Goal: Task Accomplishment & Management: Use online tool/utility

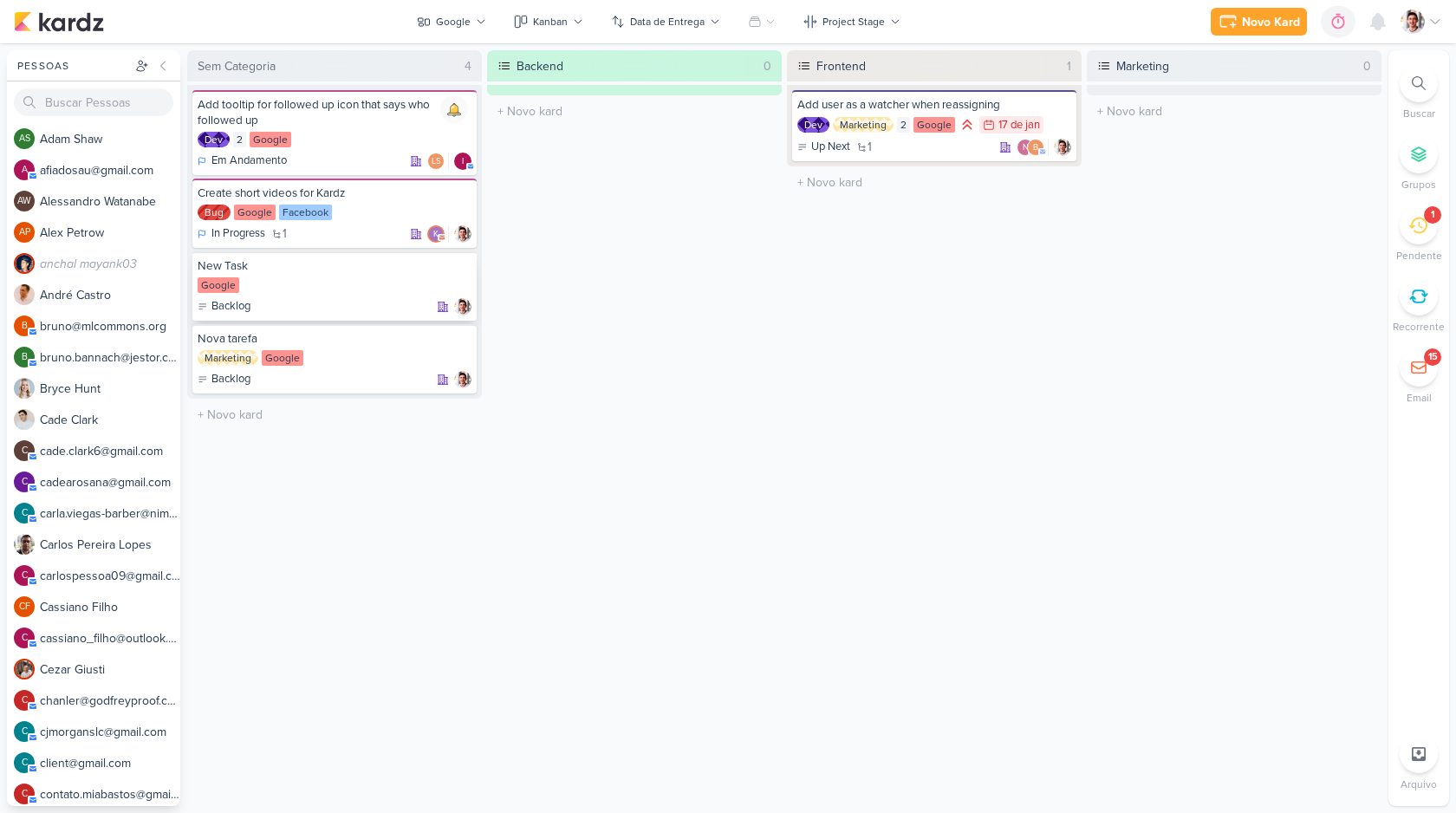
click at [334, 274] on div "New Task Google Backlog" at bounding box center [335, 286] width 284 height 70
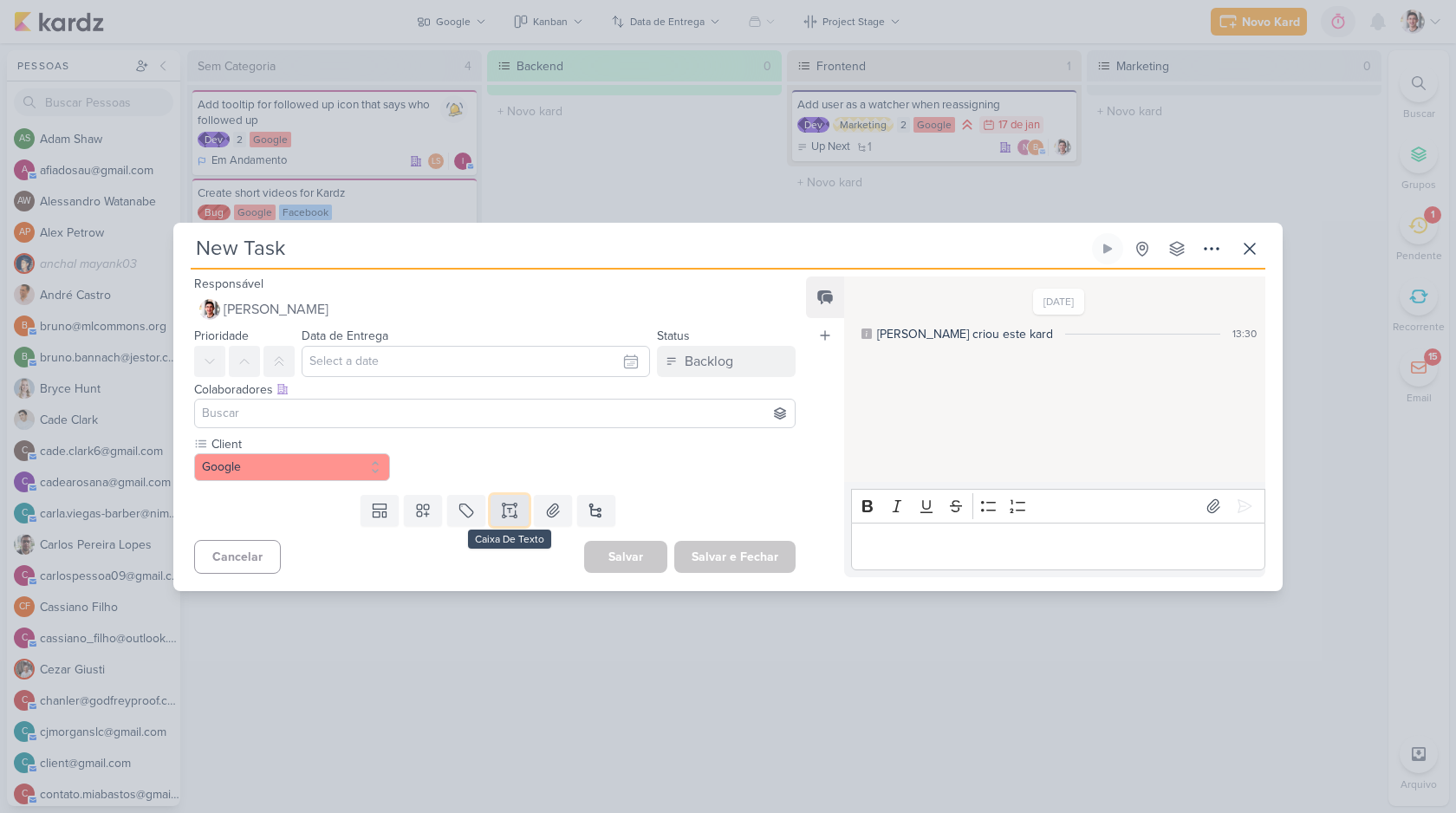
click at [497, 517] on button at bounding box center [510, 510] width 39 height 31
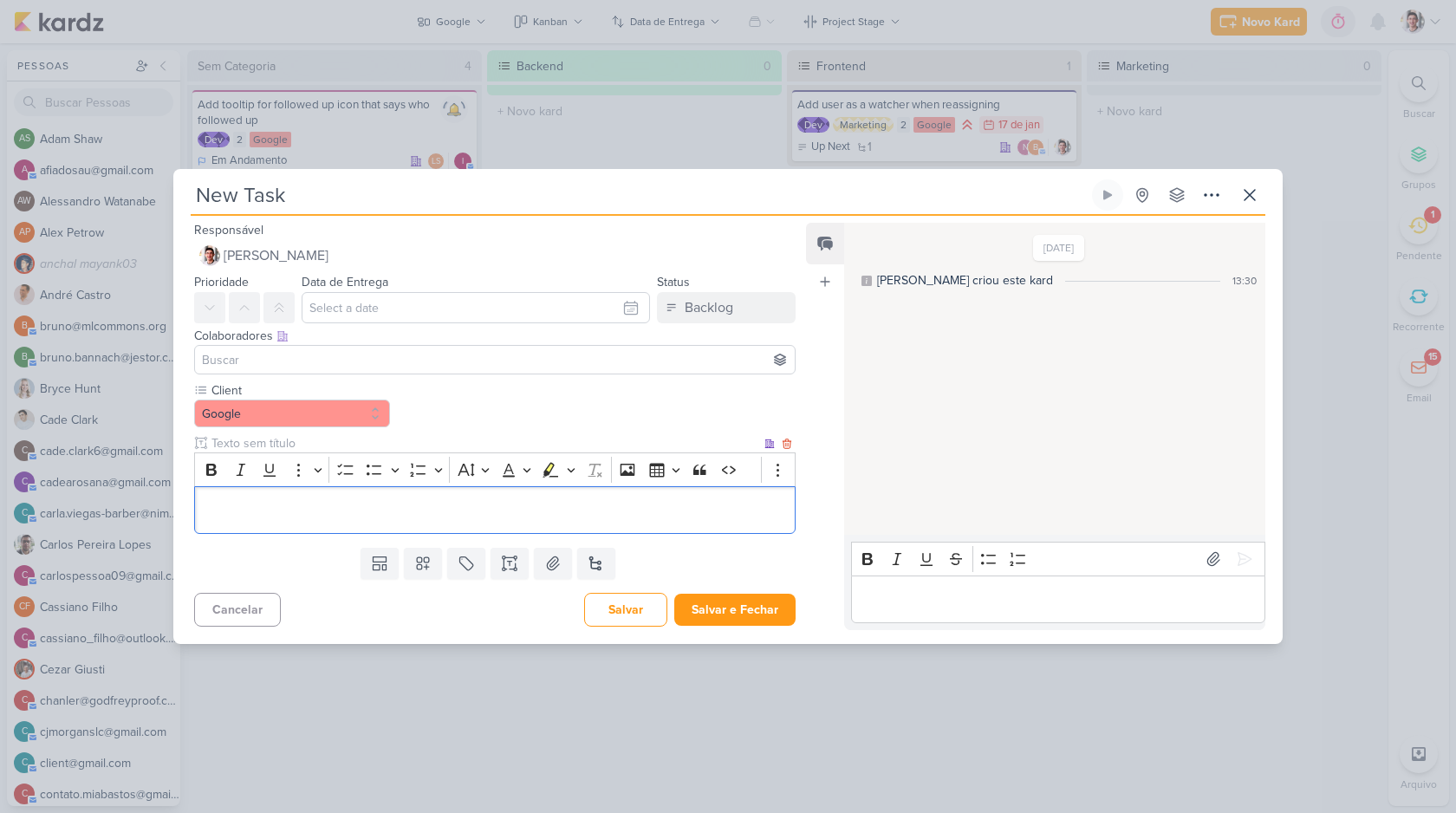
click at [449, 513] on p "Editor editing area: main" at bounding box center [495, 510] width 582 height 21
click at [633, 596] on button "Salvar" at bounding box center [625, 610] width 83 height 34
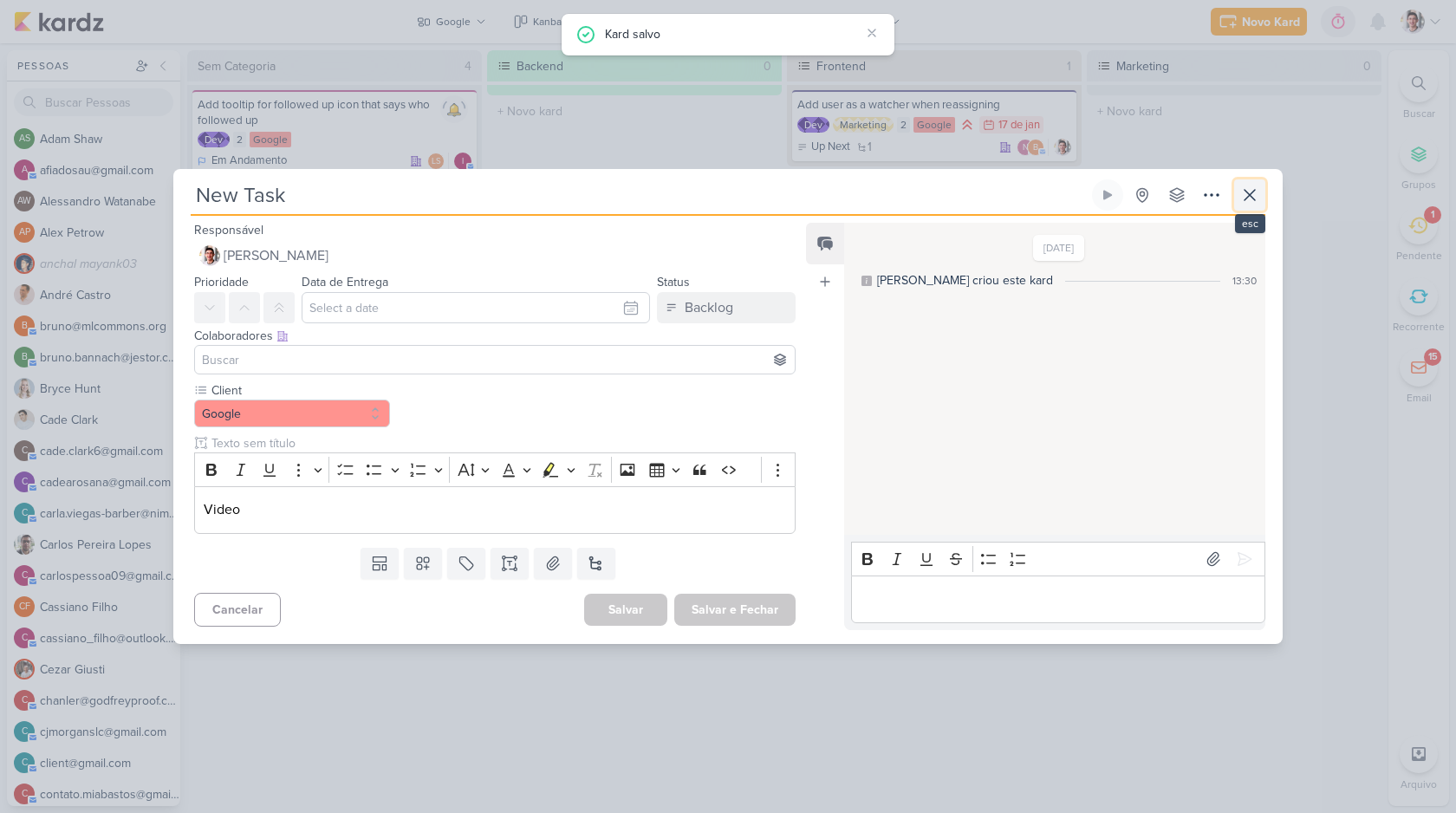
click at [1247, 204] on icon at bounding box center [1250, 195] width 21 height 21
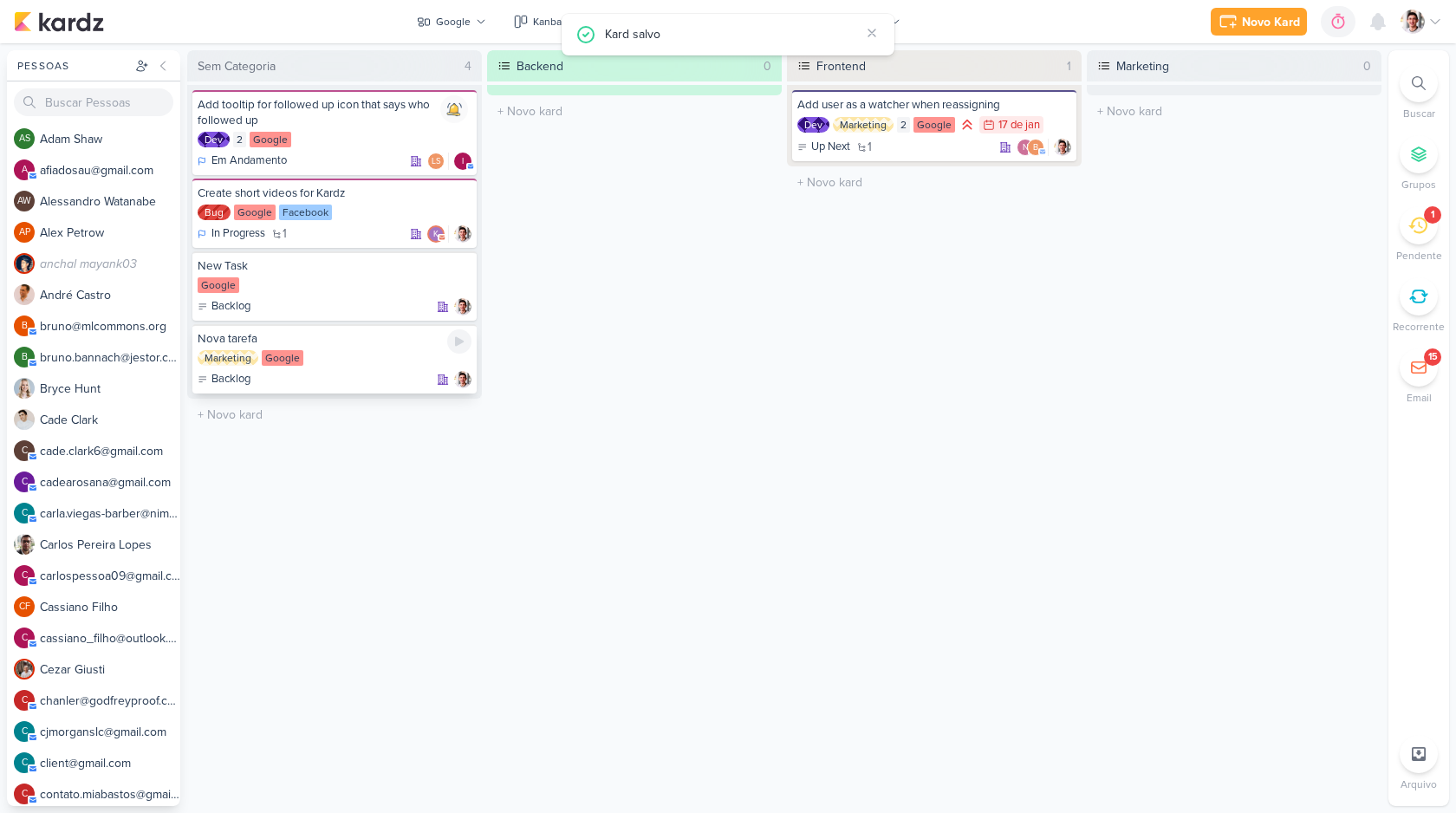
click at [373, 388] on div "Backlog" at bounding box center [334, 379] width 274 height 17
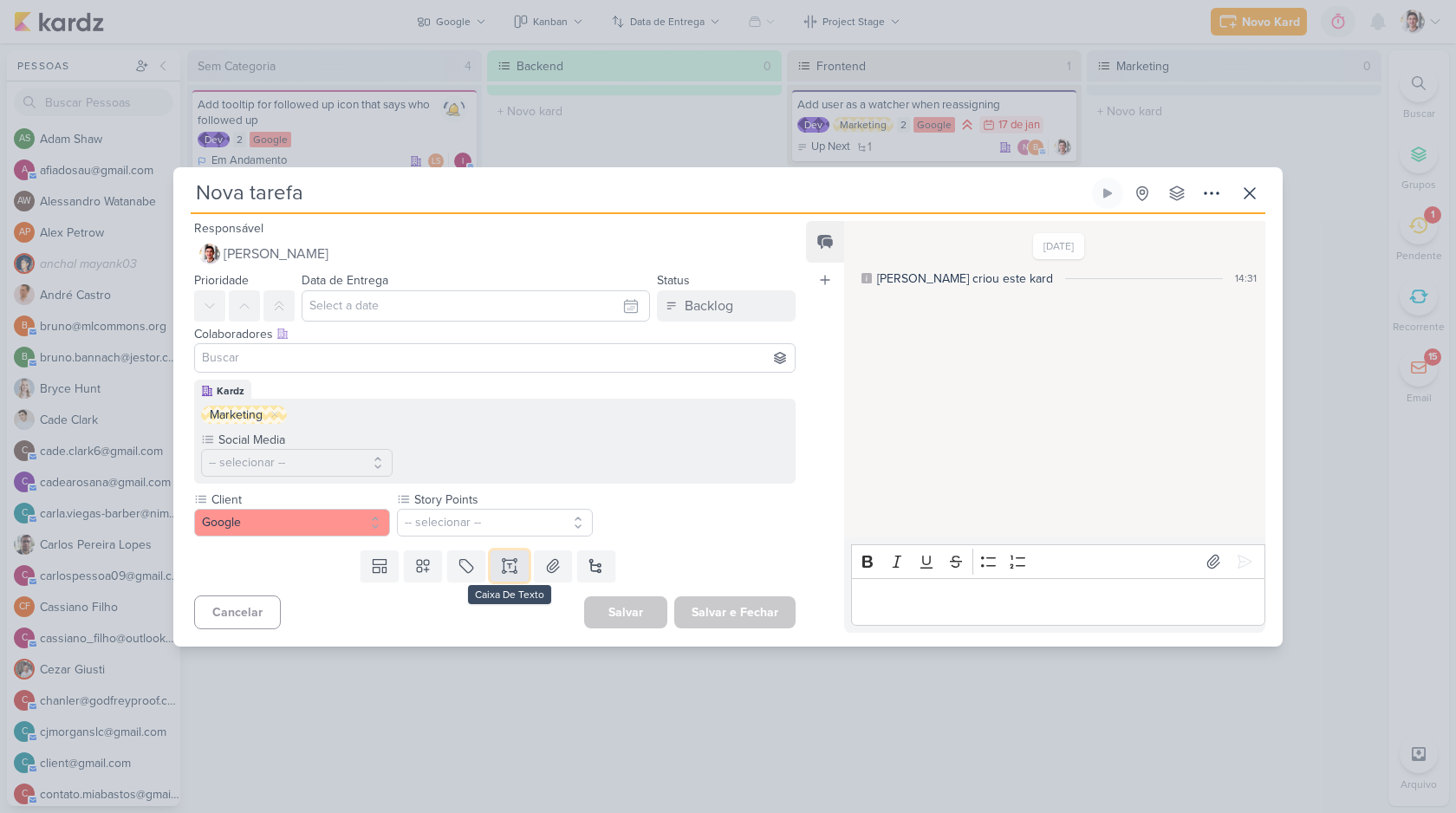
click at [505, 575] on button at bounding box center [510, 566] width 39 height 31
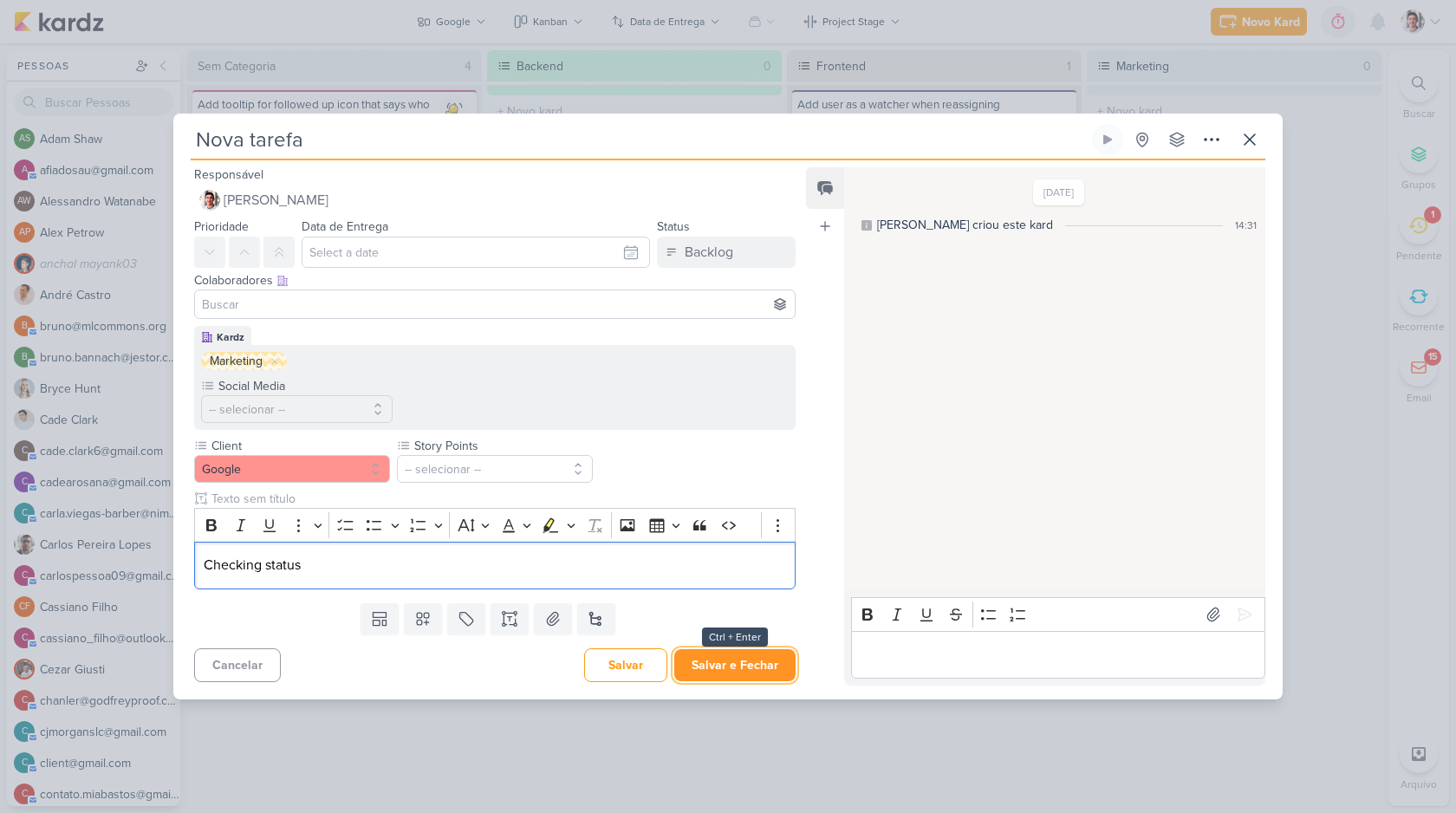
click at [730, 660] on button "Salvar e Fechar" at bounding box center [735, 665] width 121 height 32
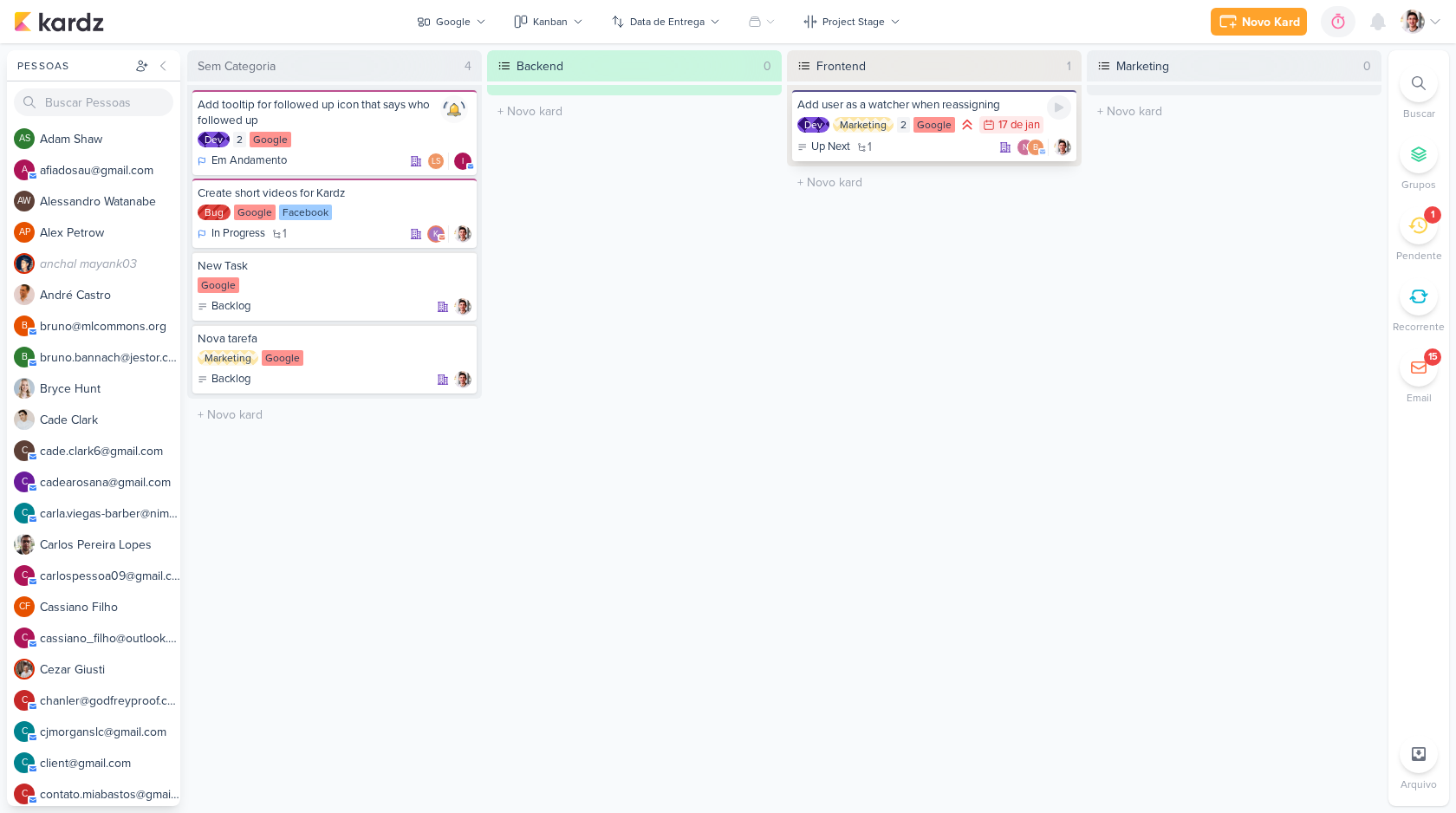
click at [936, 129] on div "Google" at bounding box center [934, 124] width 41 height 16
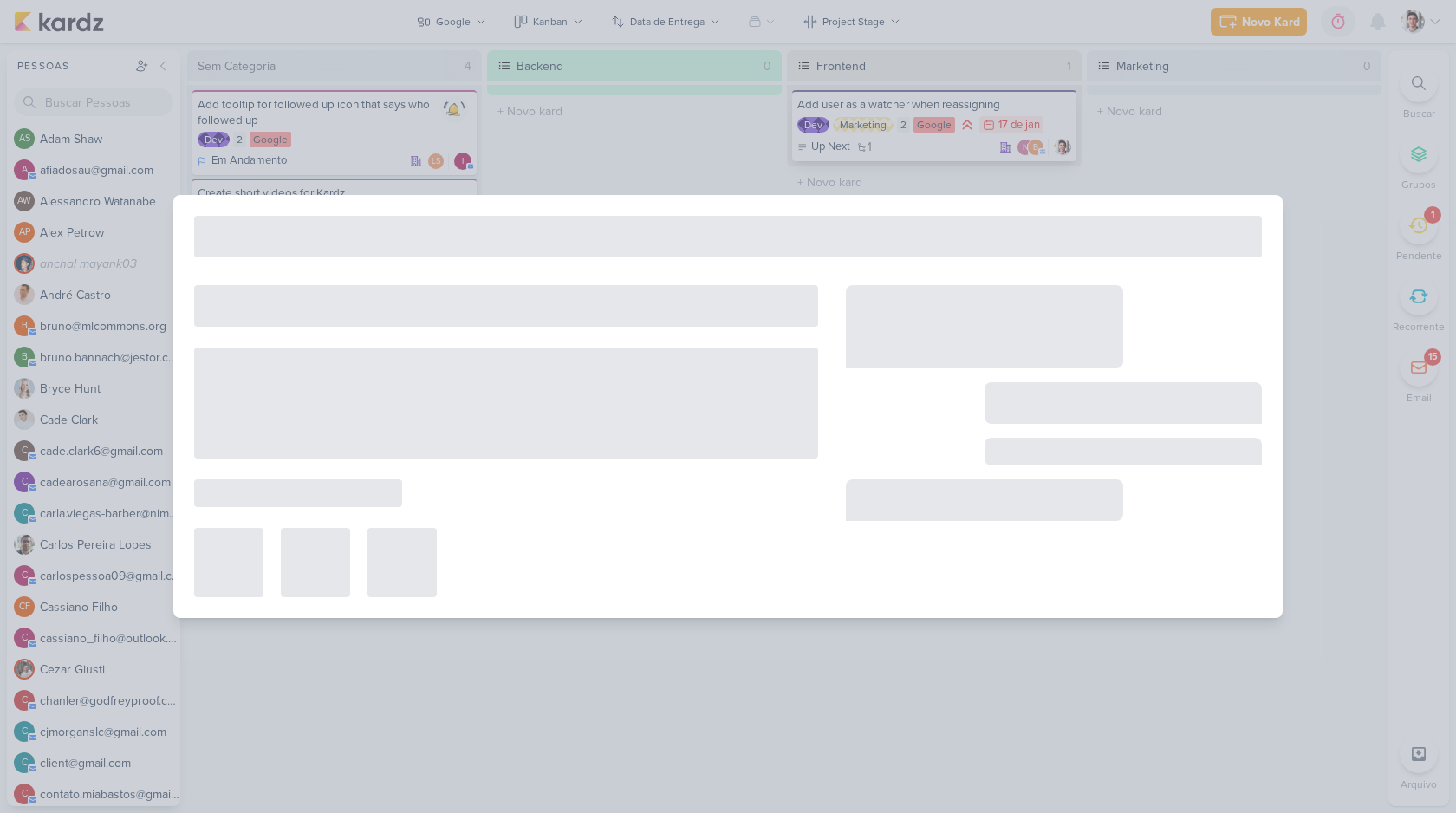
type input "Add user as a watcher when reassigning"
type input "17 de janeiro de 2024 às 23:59"
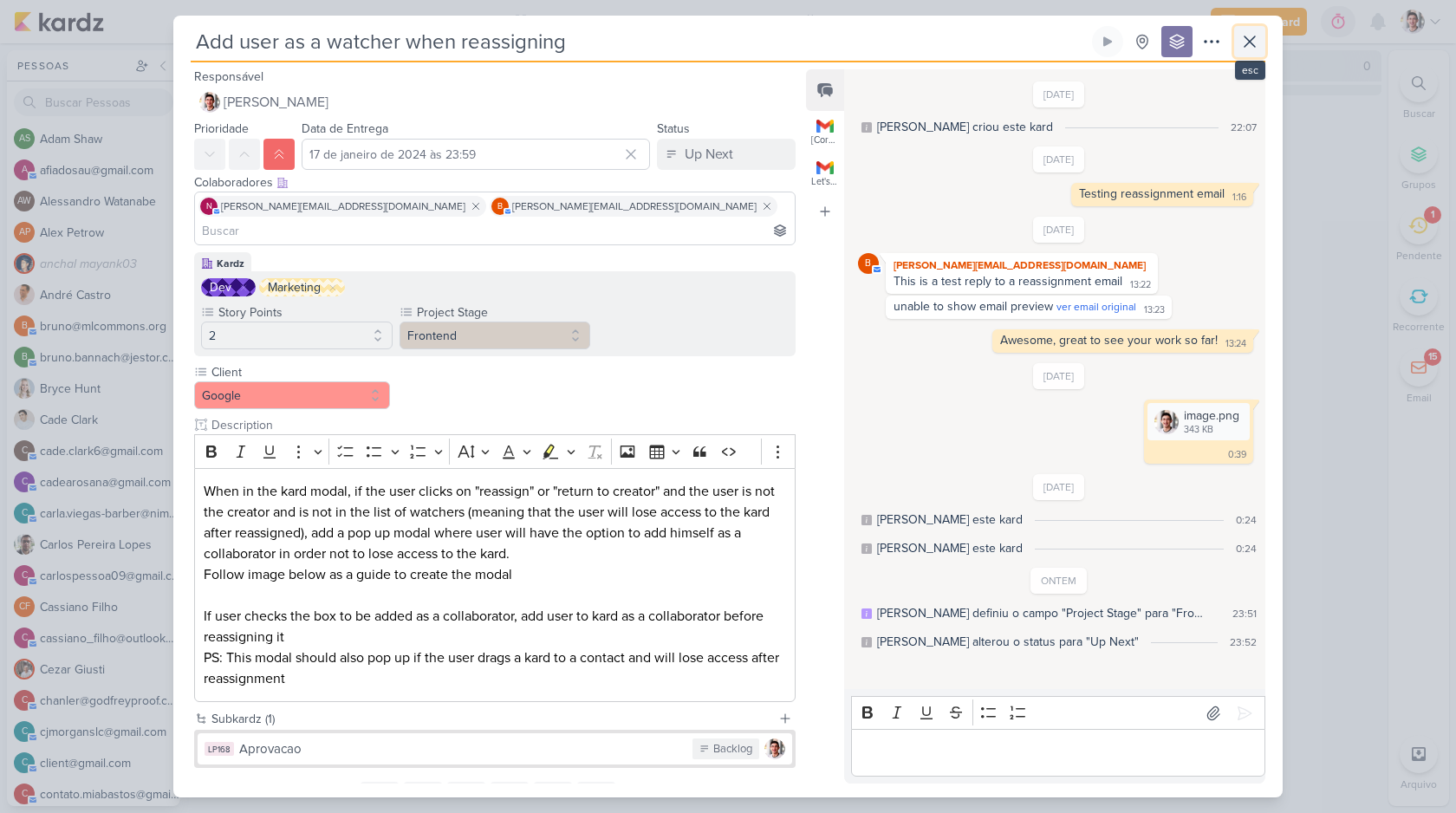
click at [1258, 45] on icon at bounding box center [1250, 41] width 21 height 21
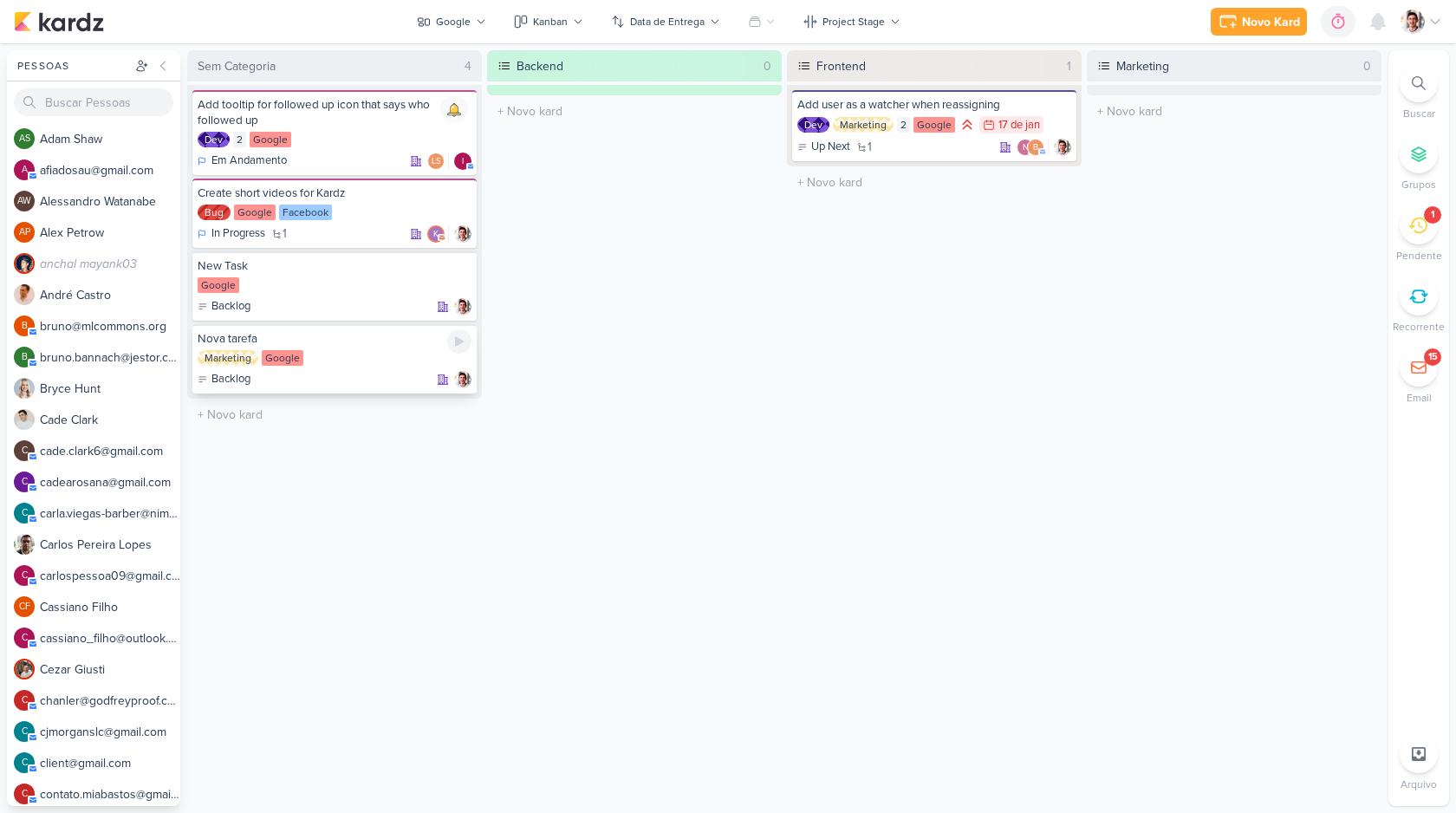
click at [373, 350] on div "Marketing Google" at bounding box center [334, 359] width 274 height 17
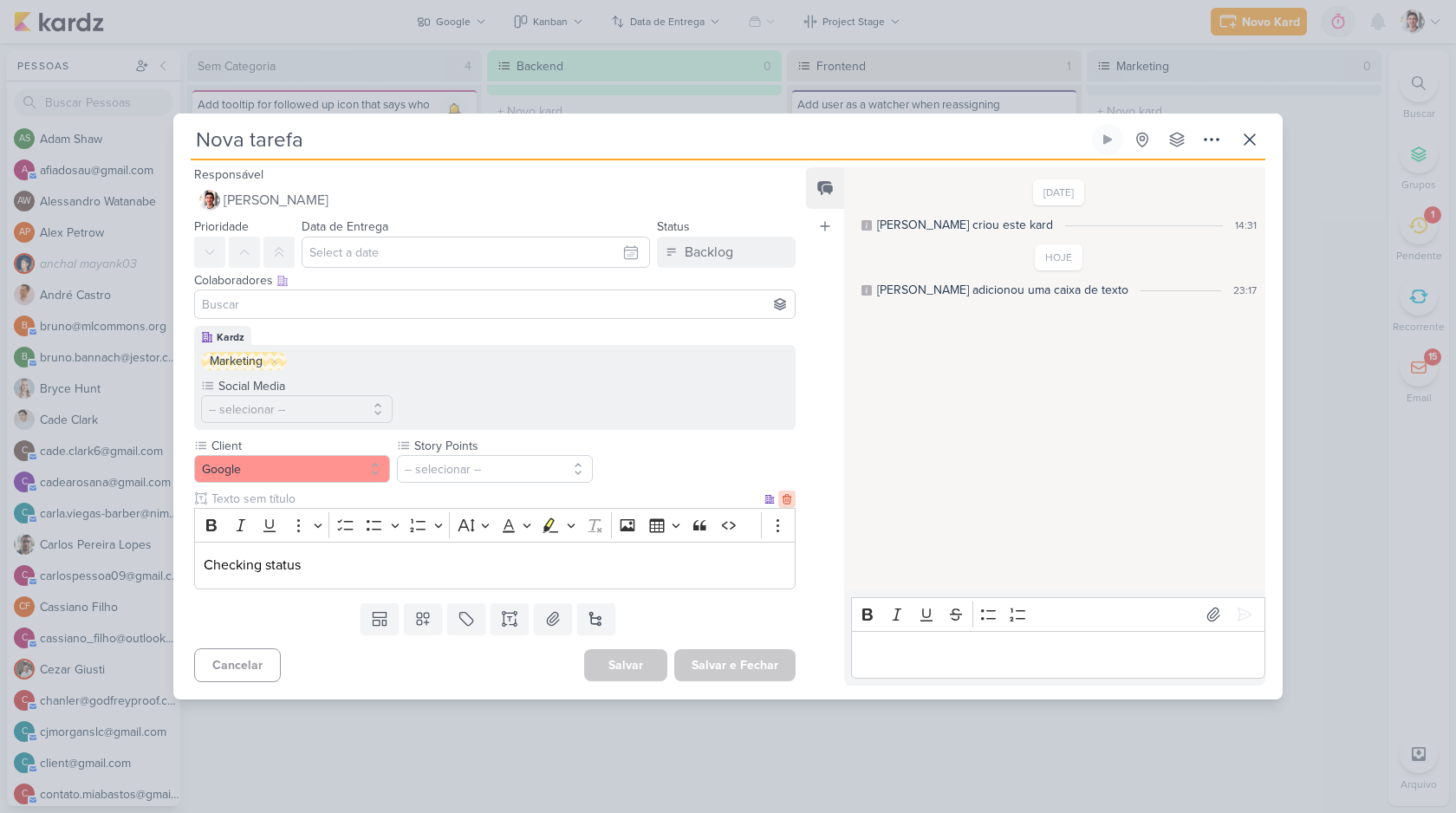
click at [781, 497] on icon at bounding box center [786, 499] width 12 height 12
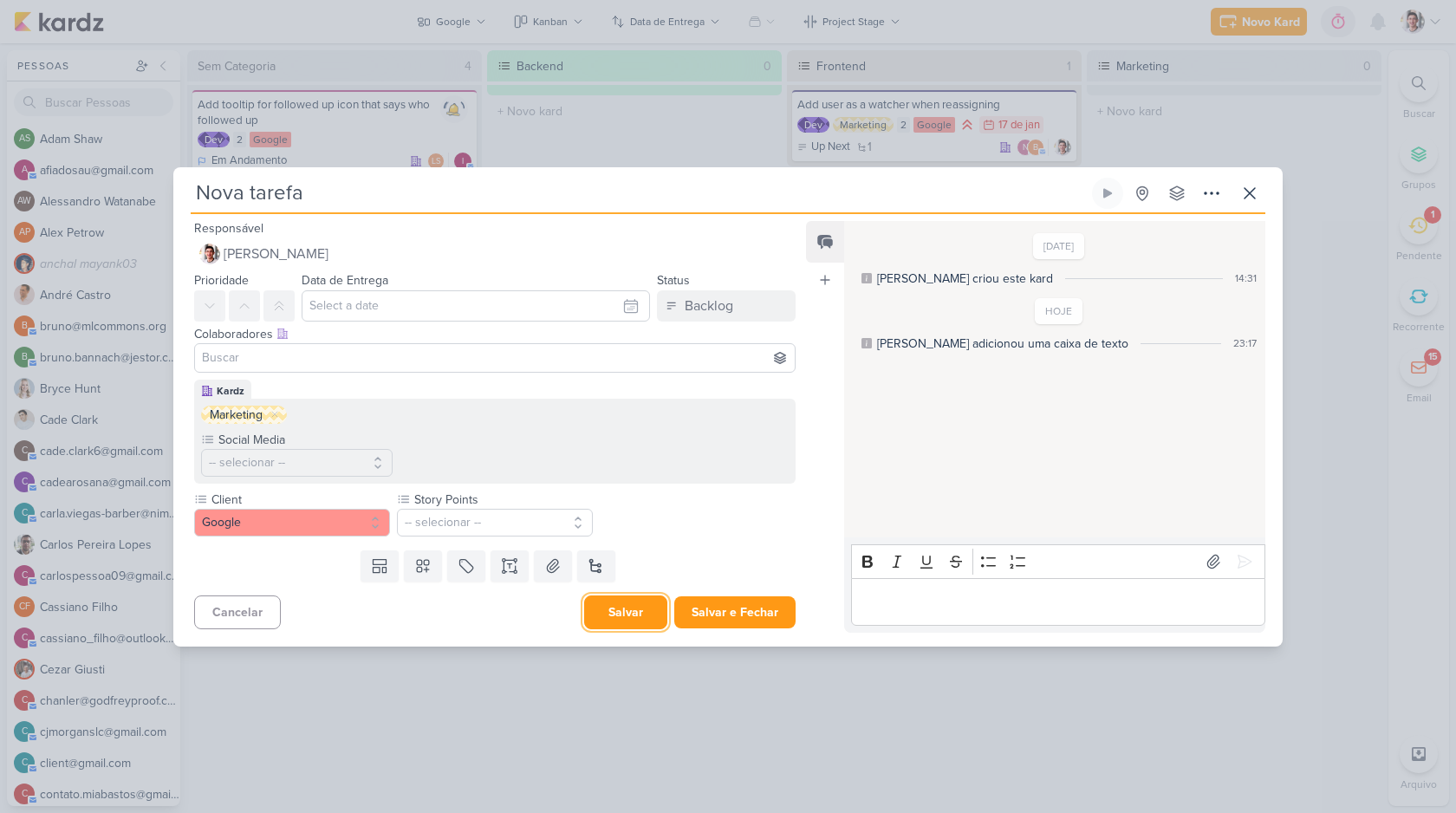
click at [632, 626] on button "Salvar" at bounding box center [625, 613] width 83 height 34
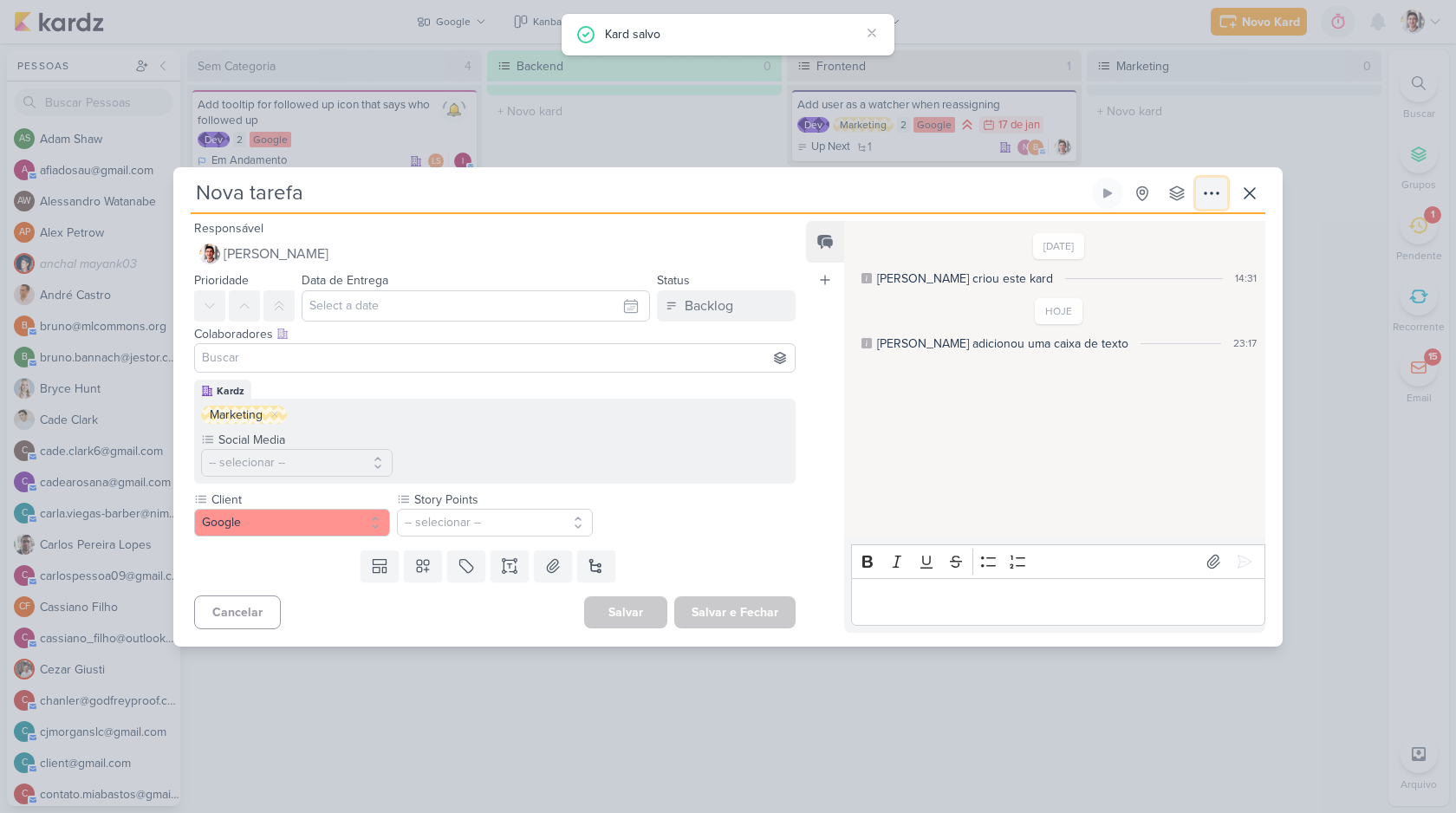
click at [1216, 186] on icon at bounding box center [1211, 193] width 21 height 21
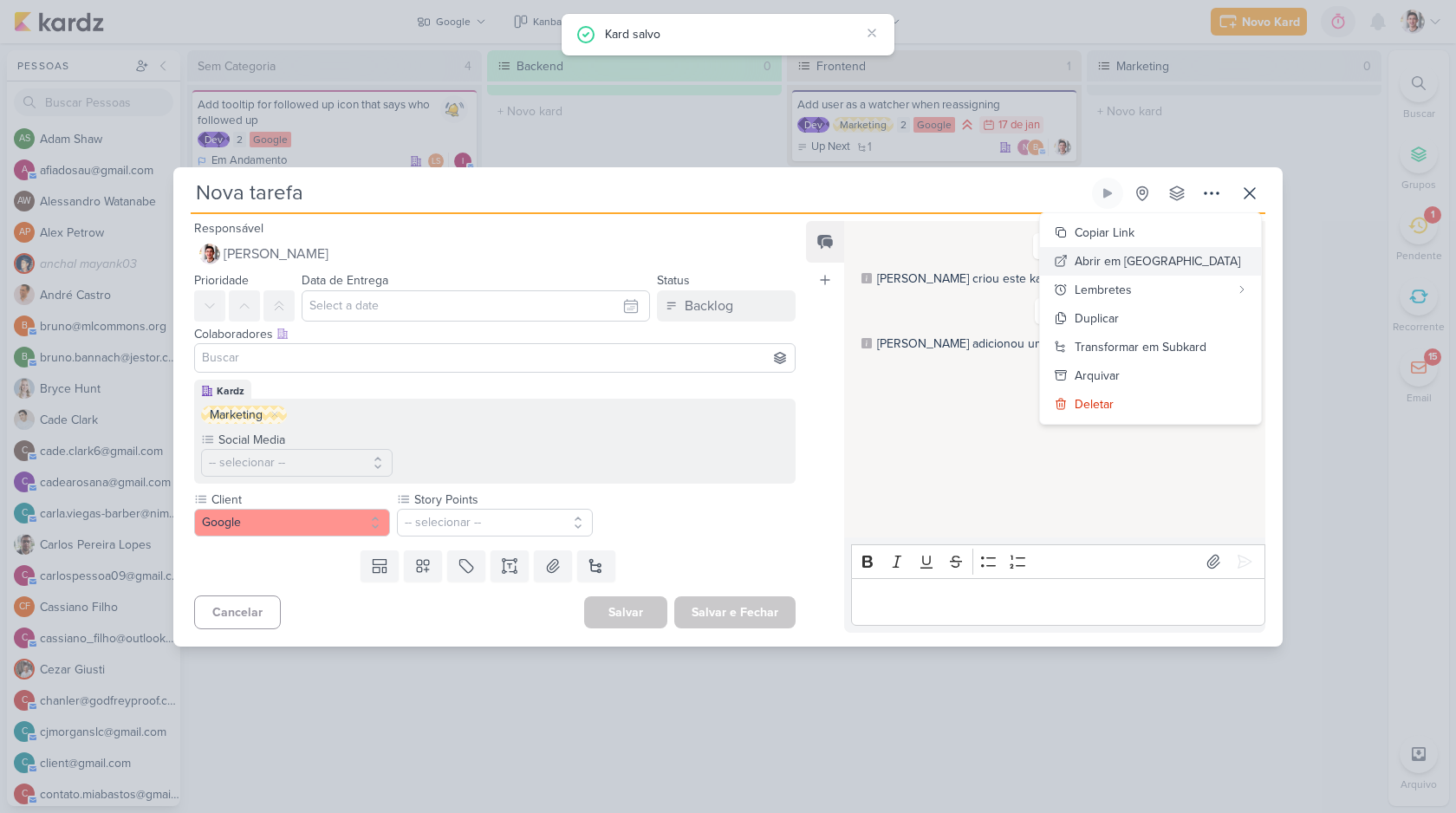
click at [1171, 263] on div "Abrir em Nova Aba" at bounding box center [1158, 261] width 166 height 18
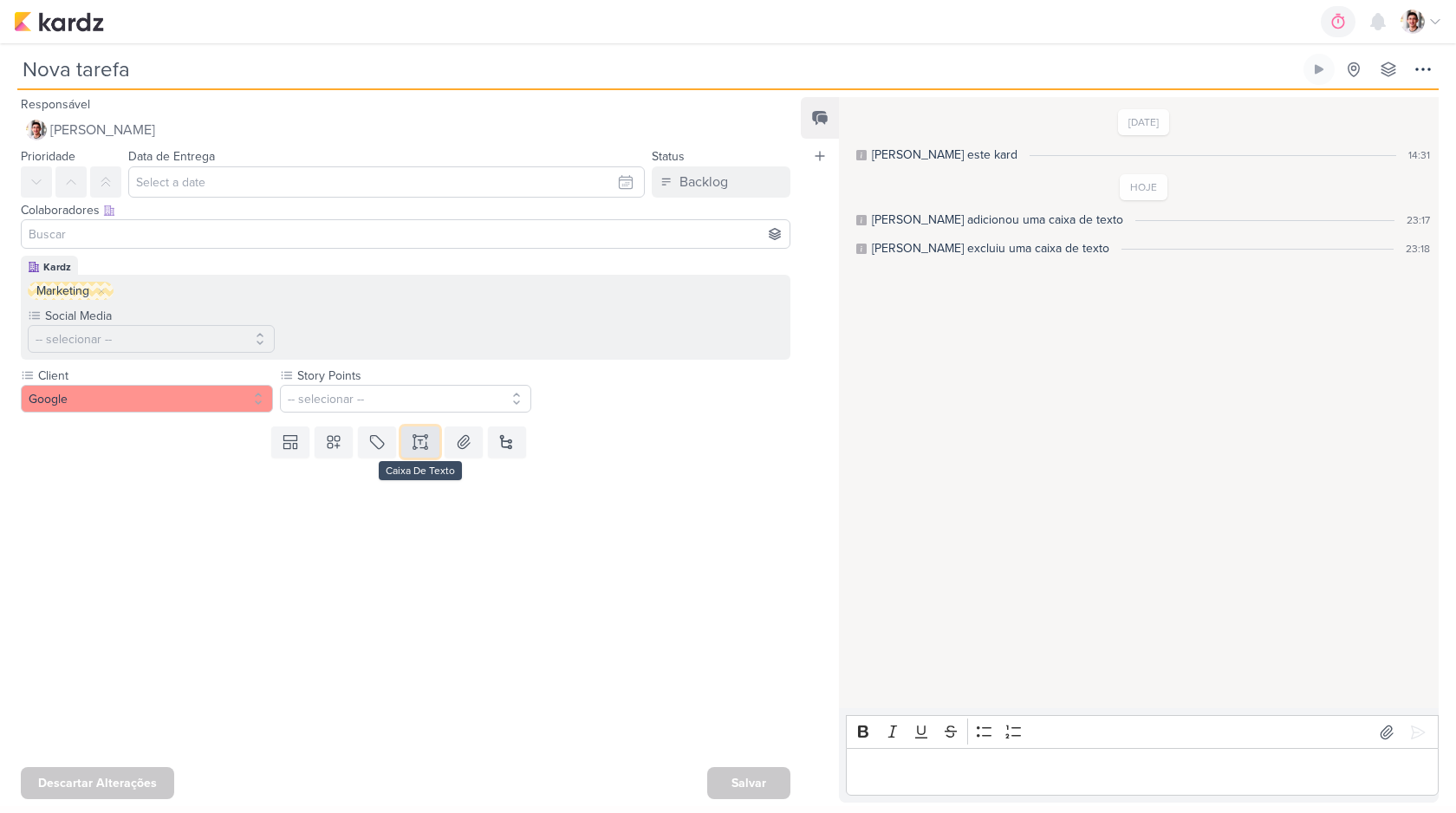
click at [427, 445] on button at bounding box center [420, 441] width 39 height 31
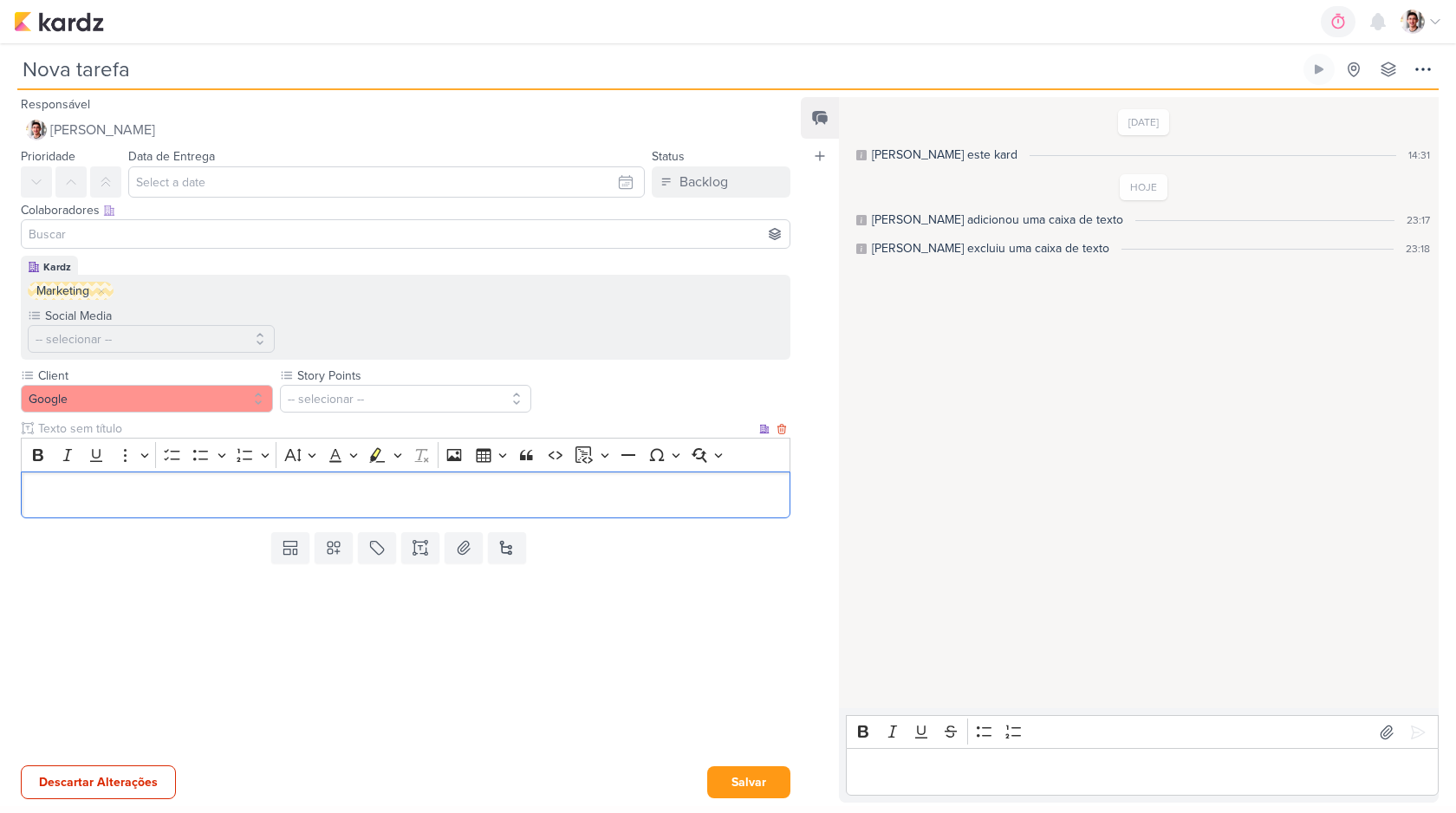
click at [412, 478] on div "Editor editing area: main" at bounding box center [405, 495] width 769 height 48
click at [753, 772] on button "Salvar" at bounding box center [749, 783] width 83 height 32
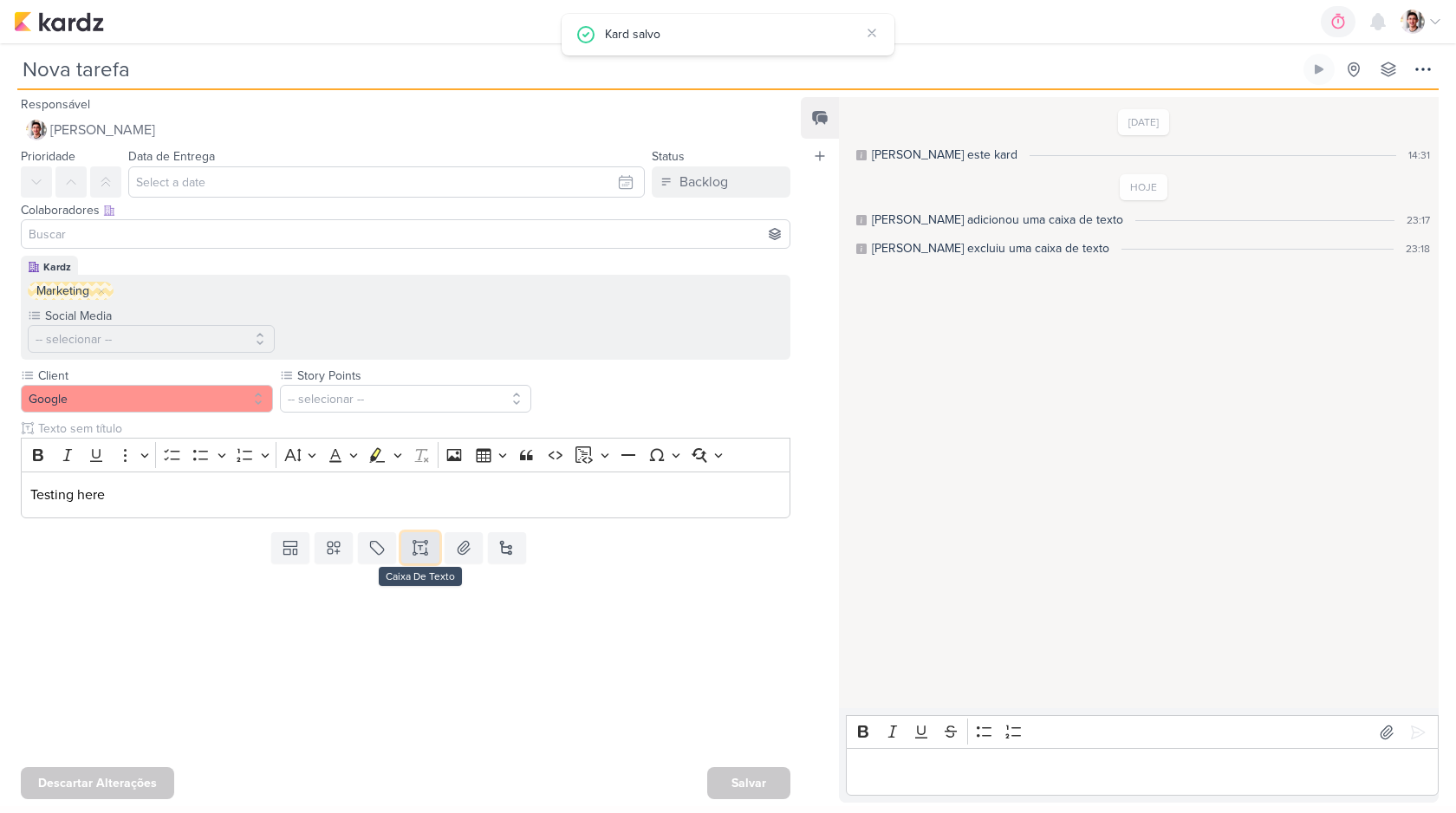
click at [426, 547] on button at bounding box center [420, 548] width 39 height 31
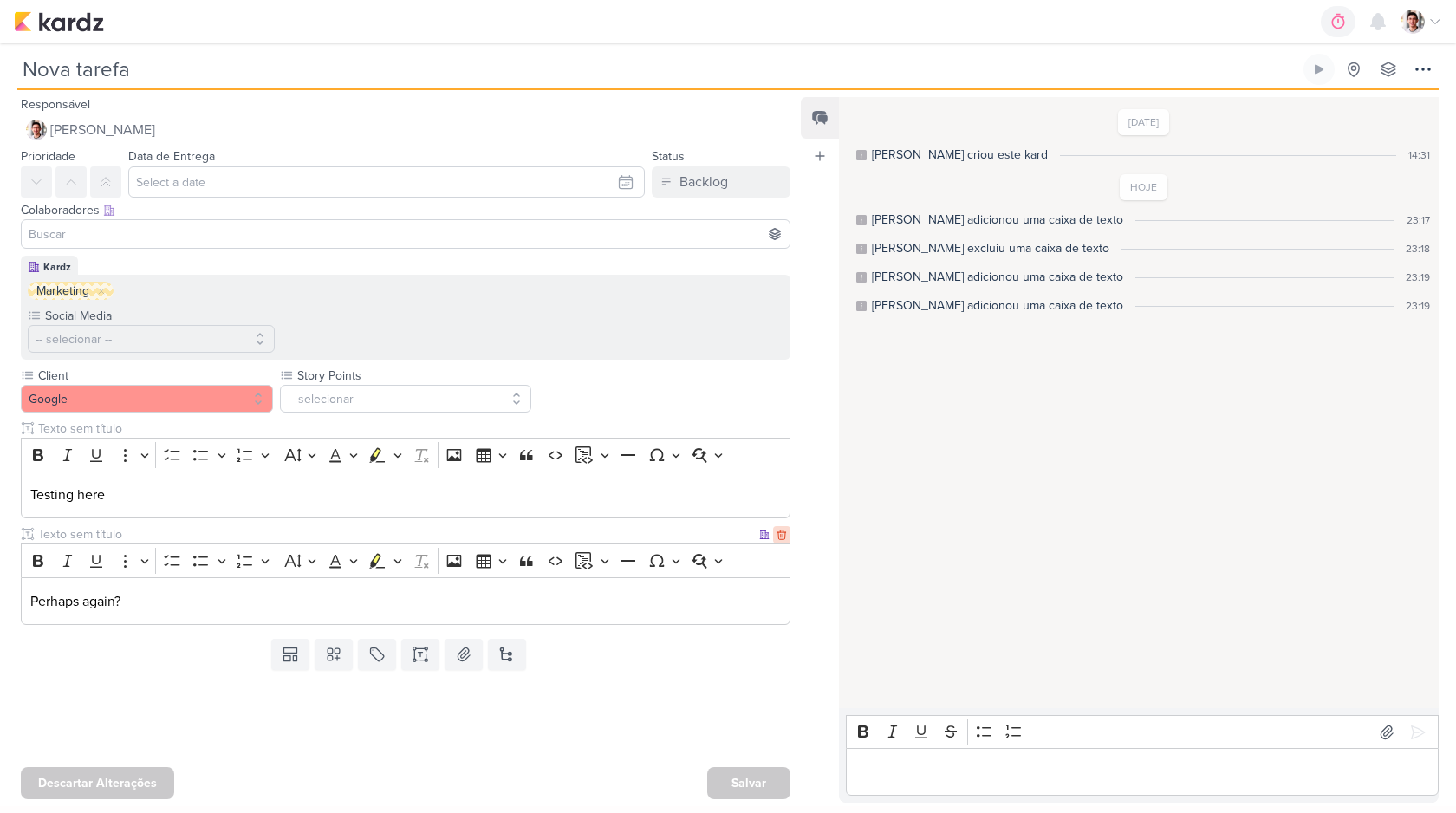
click at [780, 536] on icon at bounding box center [782, 534] width 12 height 12
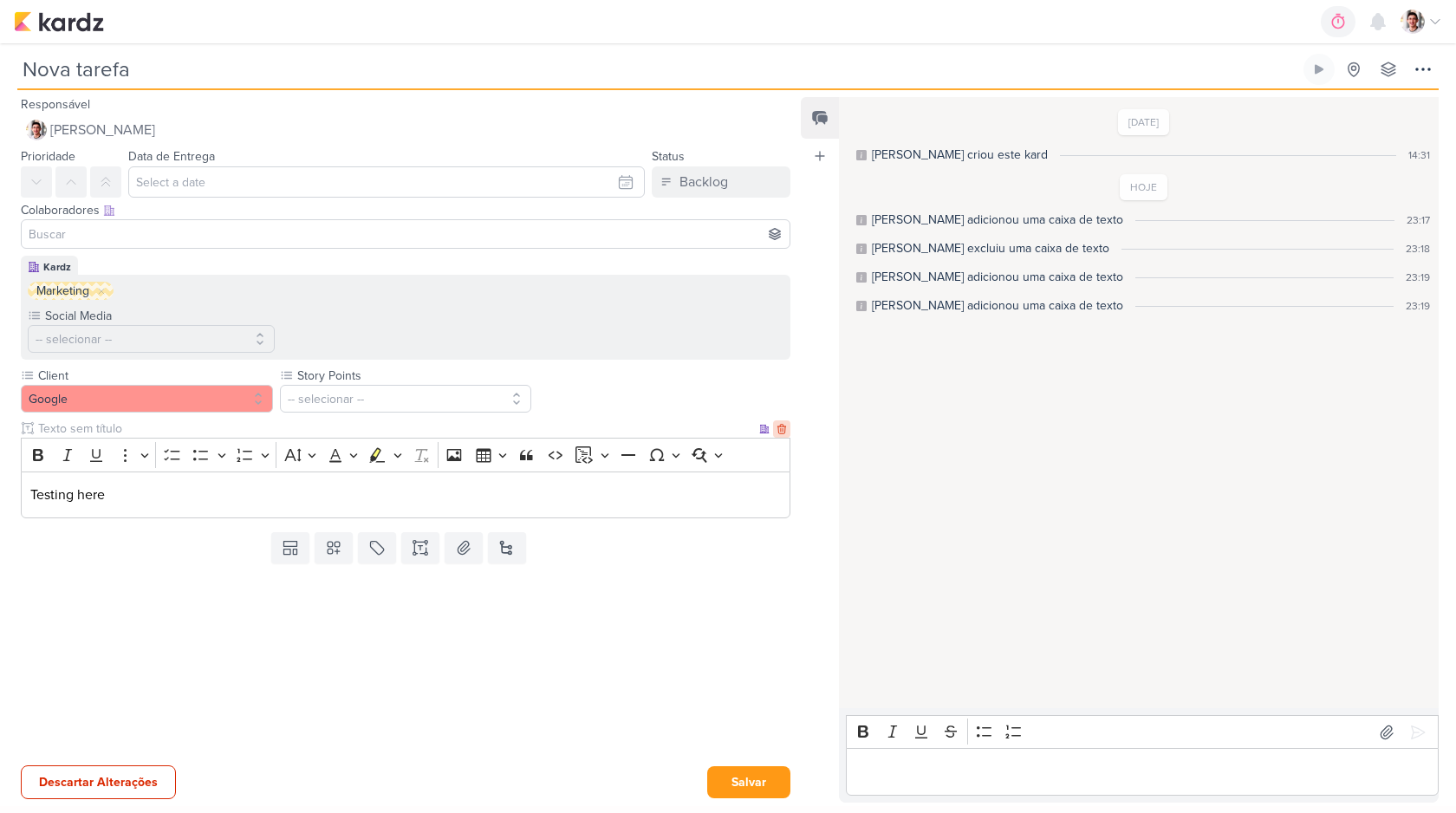
click at [778, 424] on icon at bounding box center [782, 429] width 8 height 9
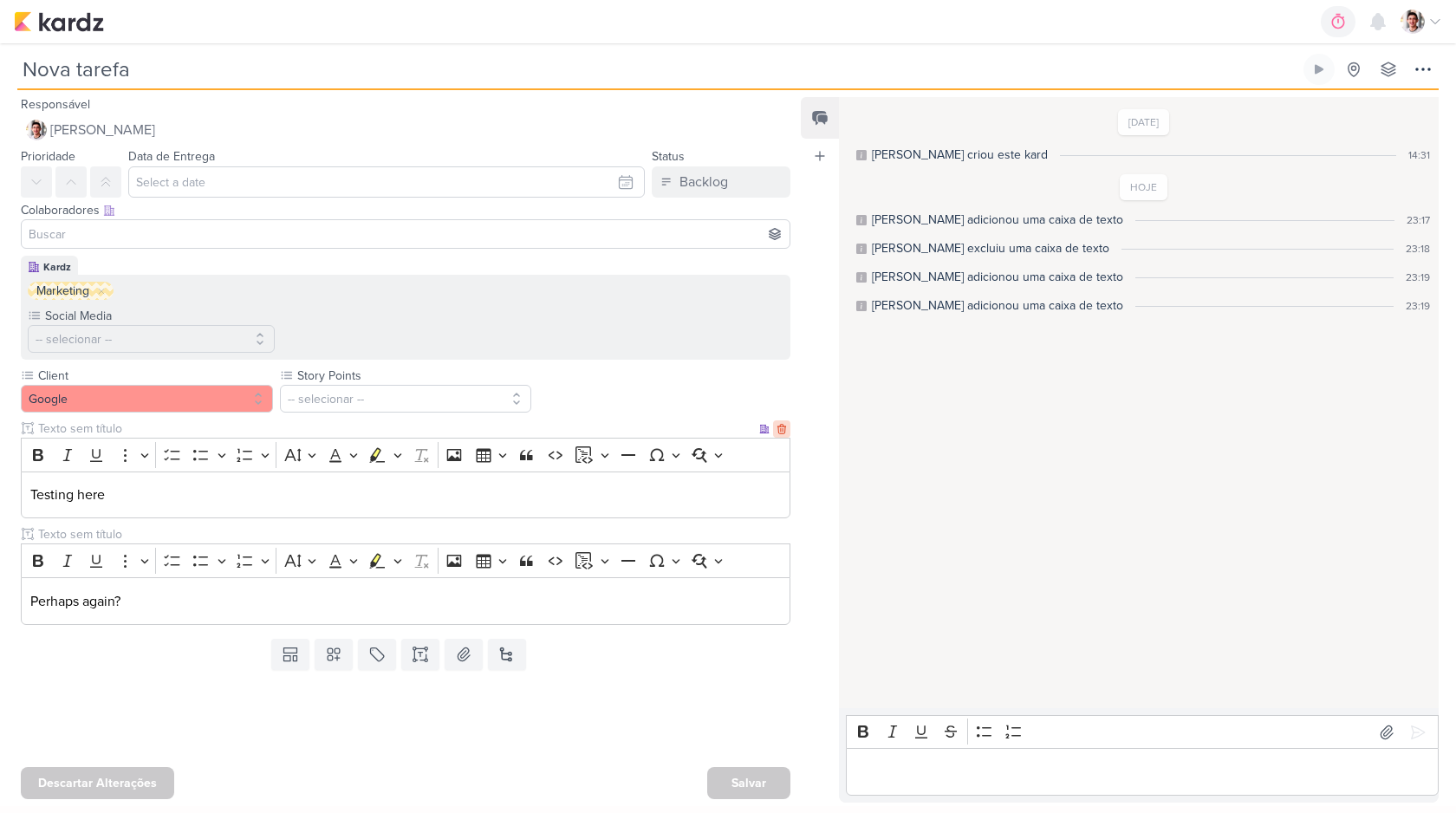
click at [778, 436] on div at bounding box center [782, 429] width 17 height 17
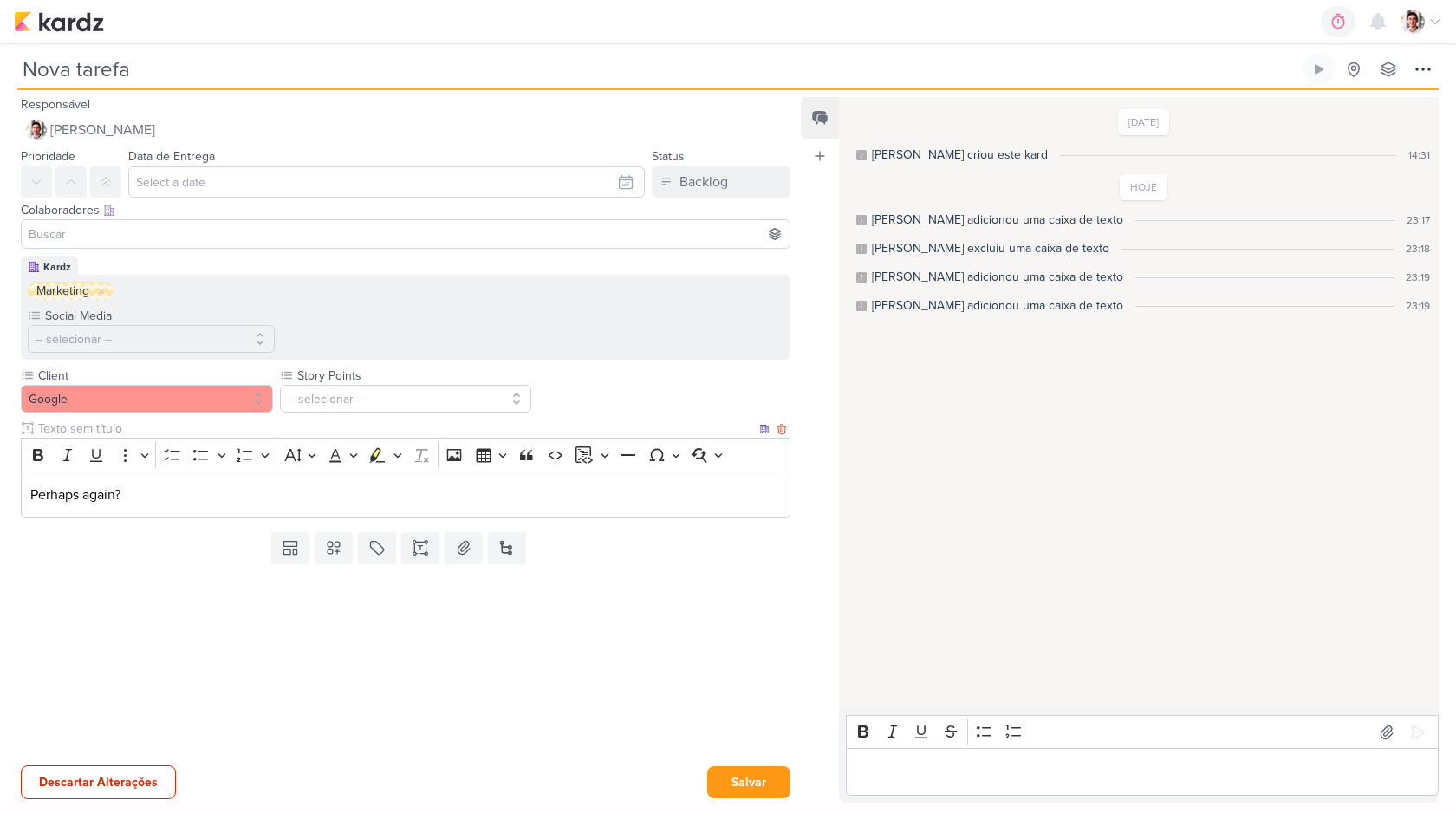
click at [778, 434] on icon at bounding box center [782, 429] width 12 height 12
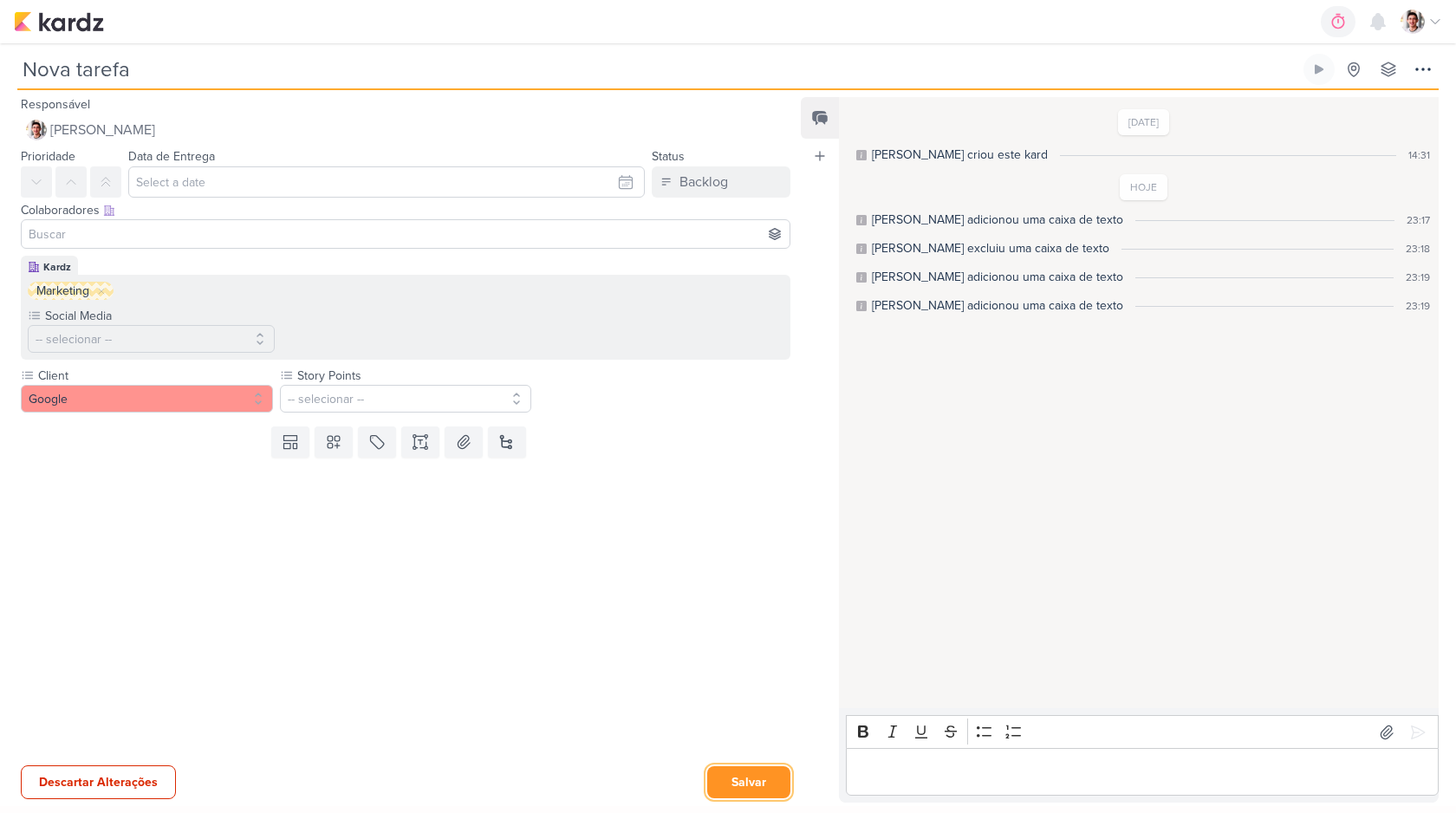
click at [749, 773] on button "Salvar" at bounding box center [749, 783] width 83 height 32
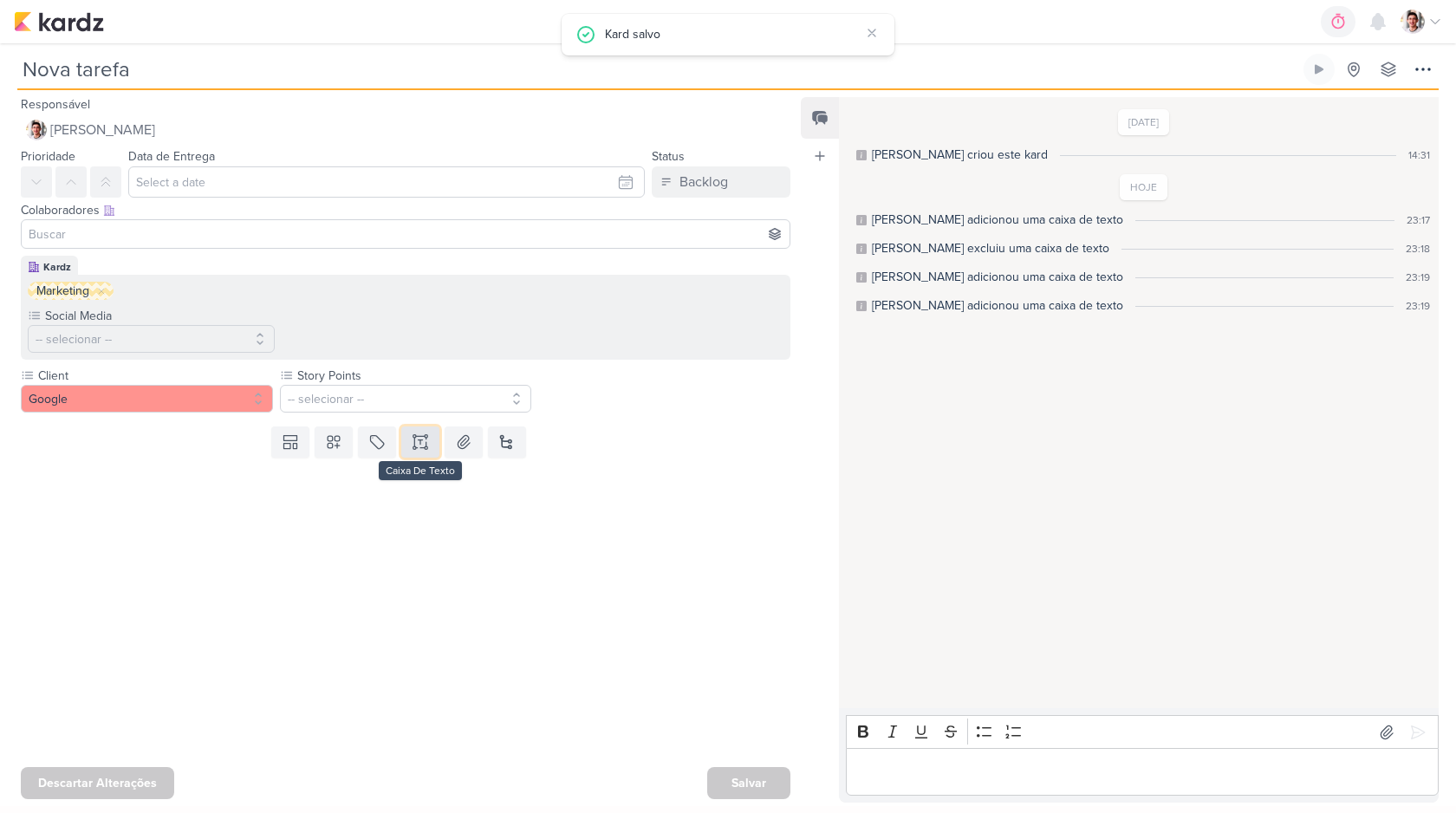
click at [412, 454] on button at bounding box center [420, 441] width 39 height 31
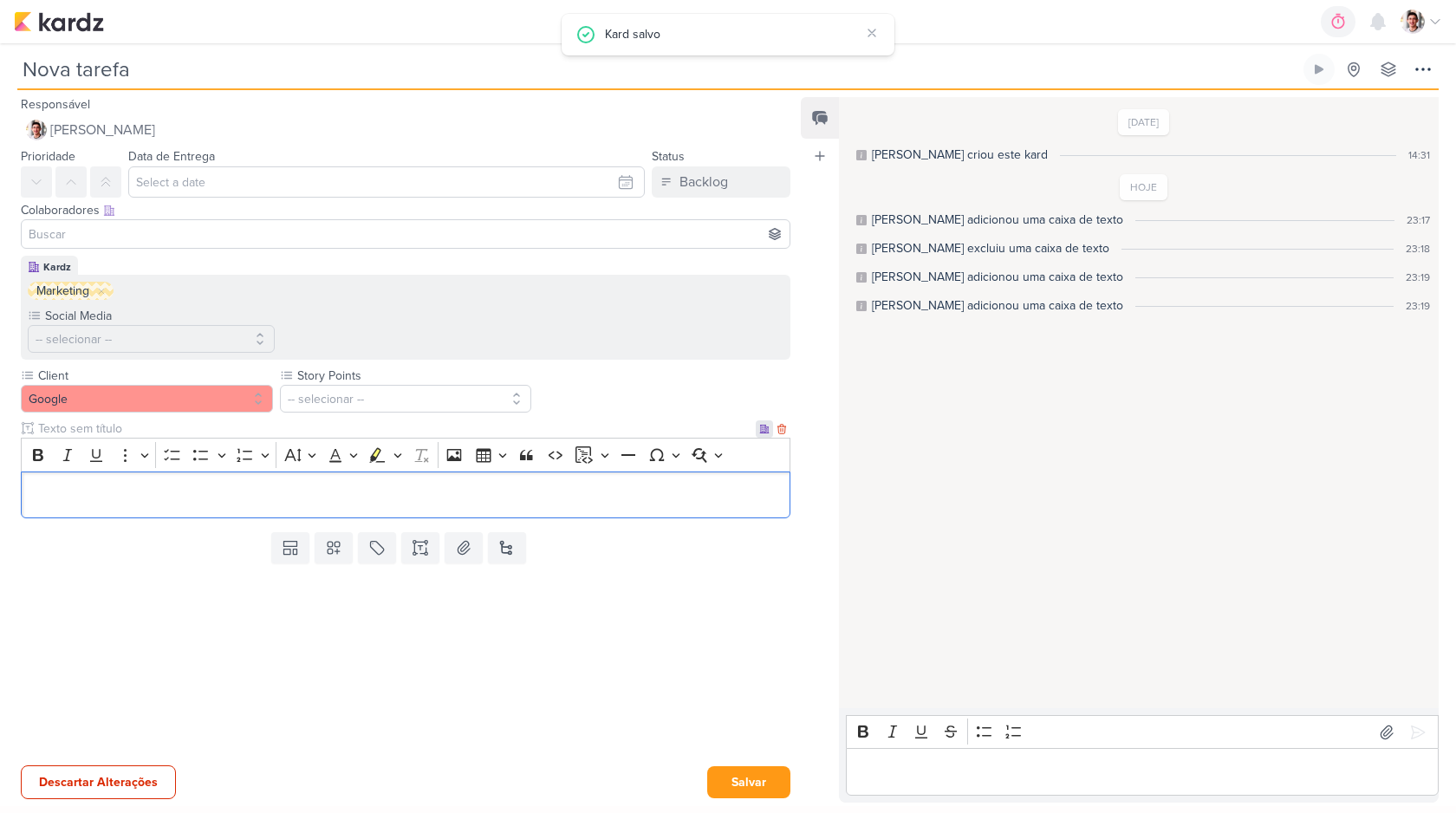
click at [756, 437] on div at bounding box center [765, 429] width 17 height 17
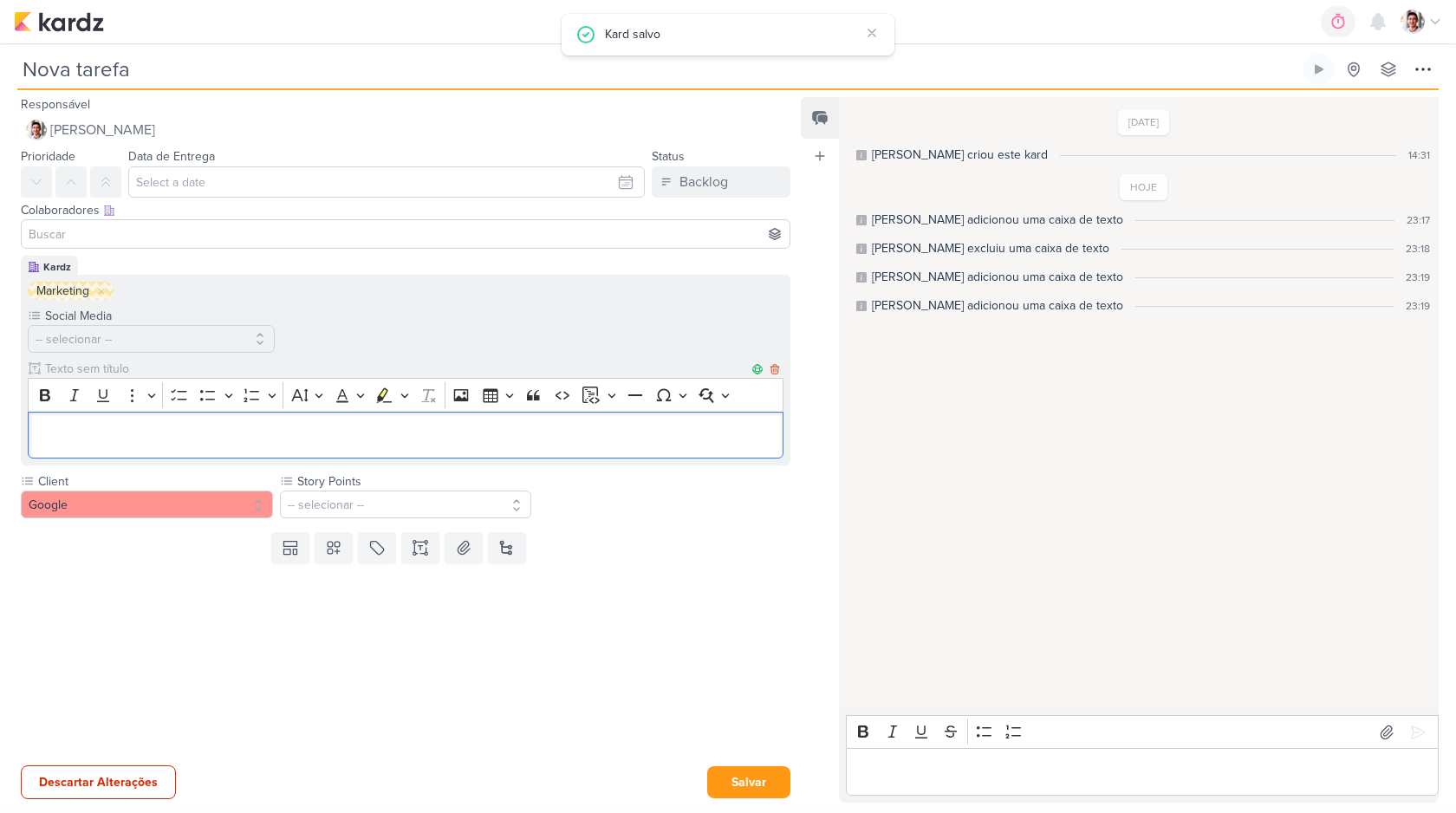
click at [341, 419] on div "Editor editing area: main" at bounding box center [405, 436] width 756 height 48
click at [729, 778] on button "Salvar" at bounding box center [749, 783] width 83 height 32
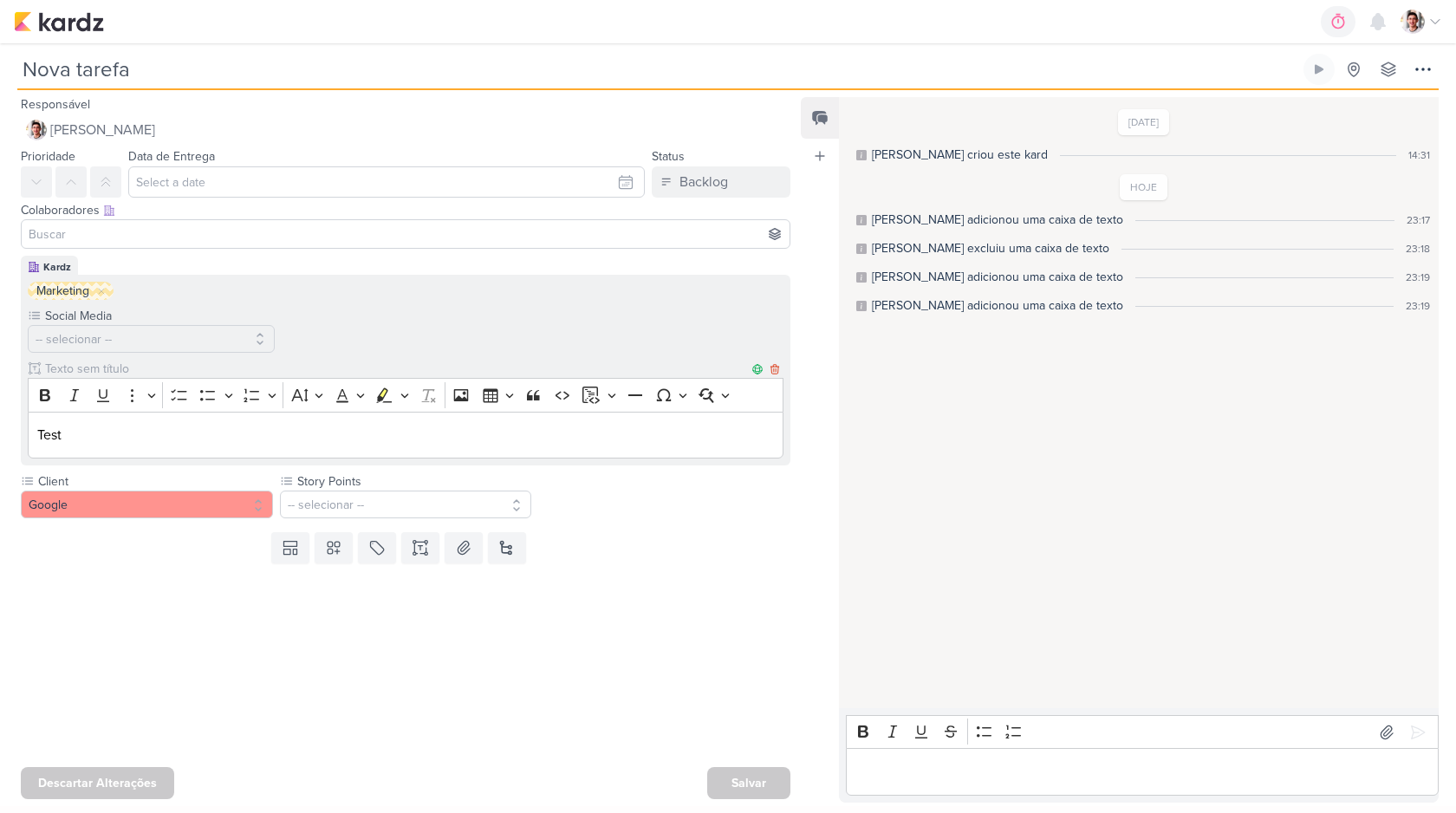
click at [700, 428] on p "Test" at bounding box center [406, 436] width 737 height 21
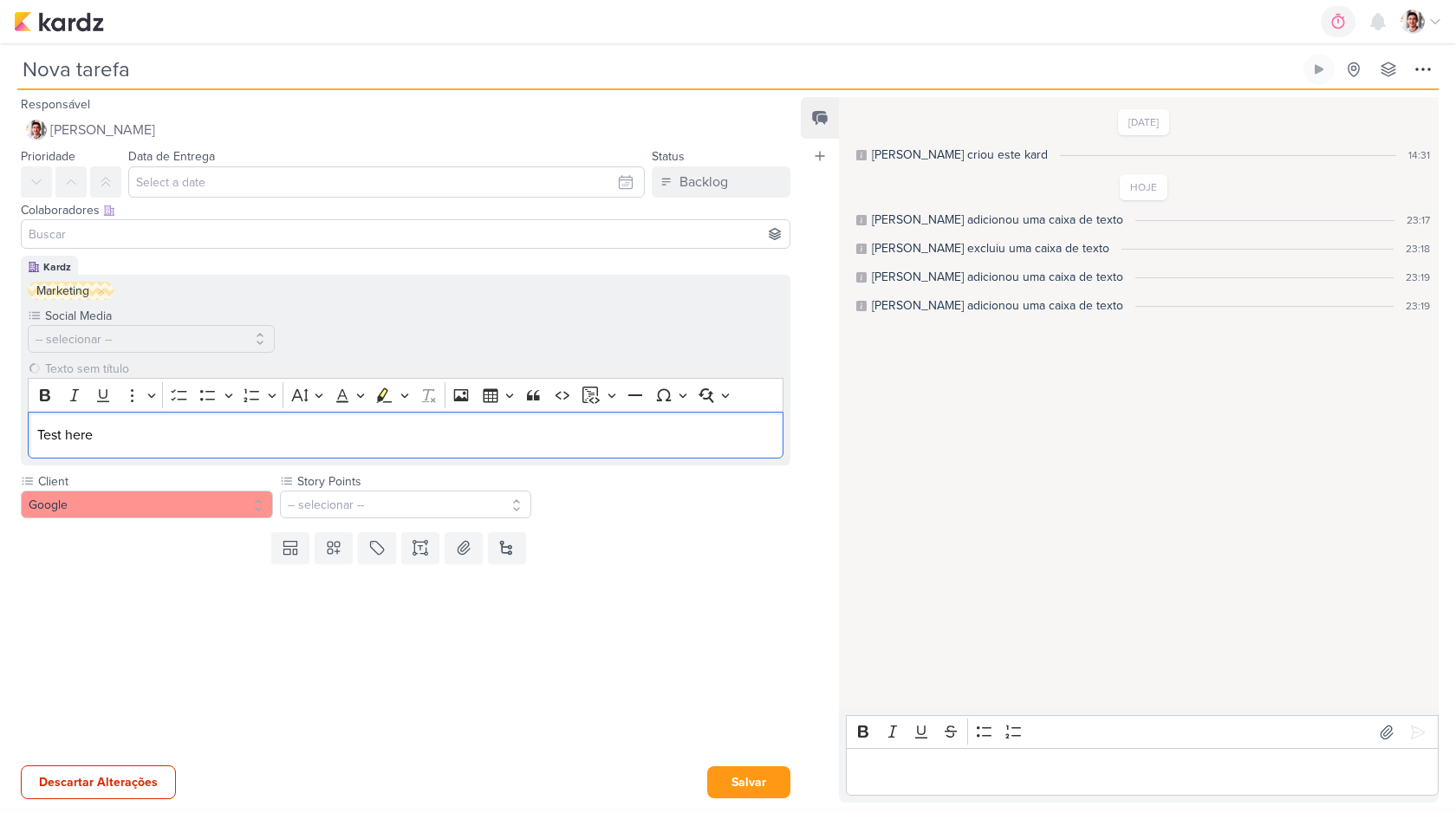
click at [768, 585] on div at bounding box center [399, 664] width 798 height 188
click at [739, 780] on button "Salvar" at bounding box center [749, 783] width 83 height 32
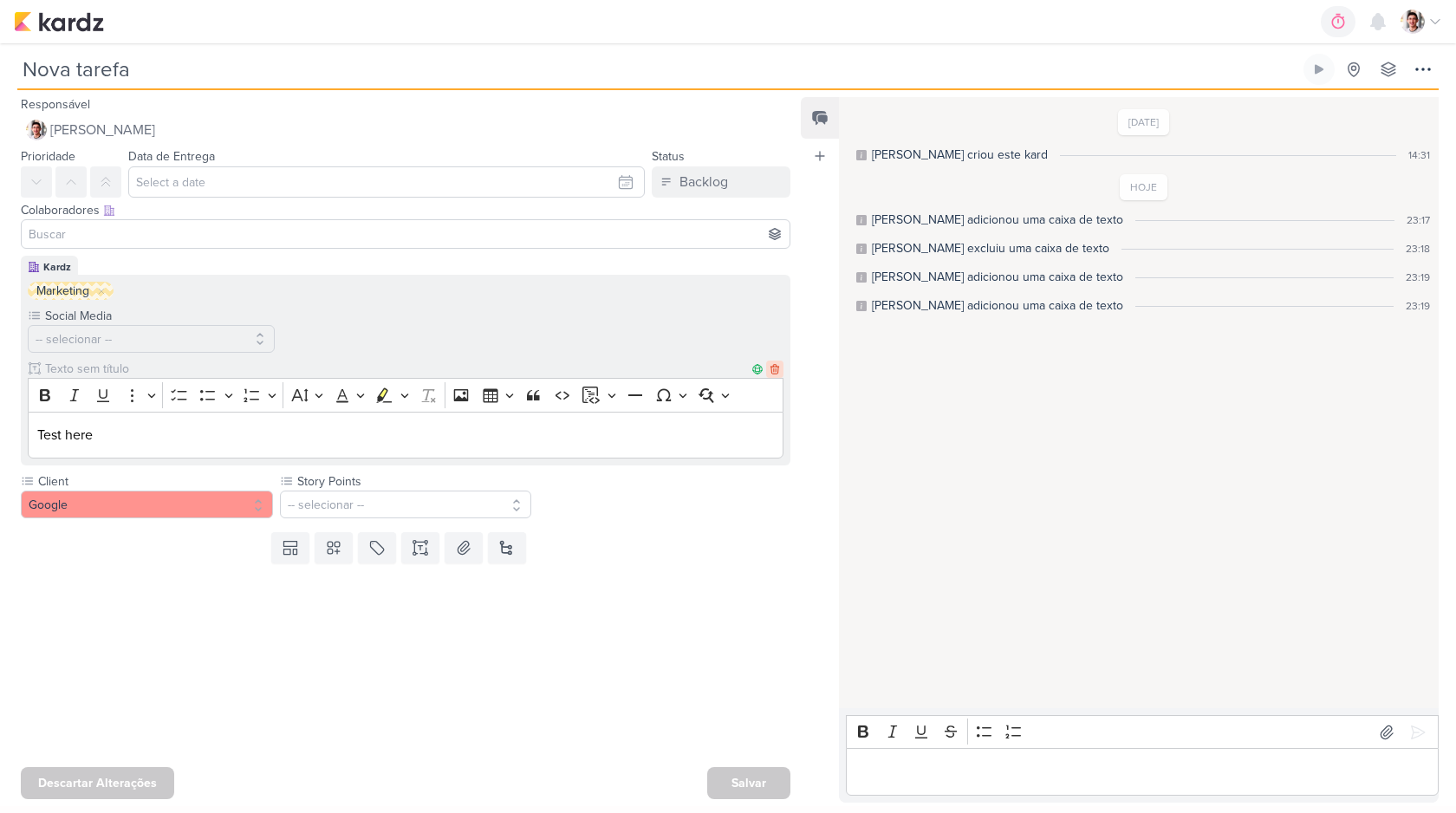
click at [768, 369] on icon at bounding box center [774, 369] width 12 height 12
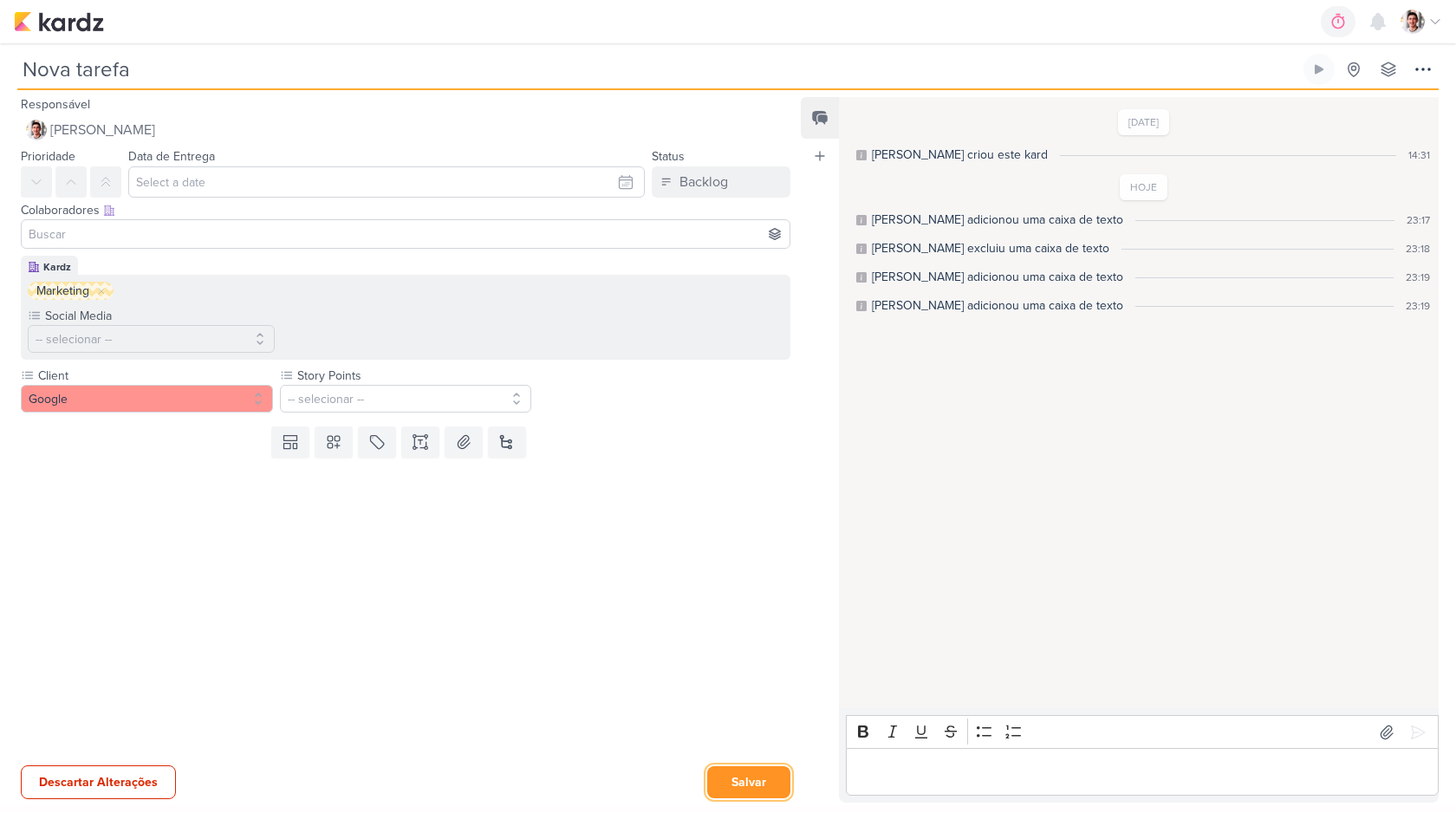
click at [729, 775] on button "Salvar" at bounding box center [749, 783] width 83 height 32
click at [425, 440] on icon at bounding box center [420, 442] width 17 height 17
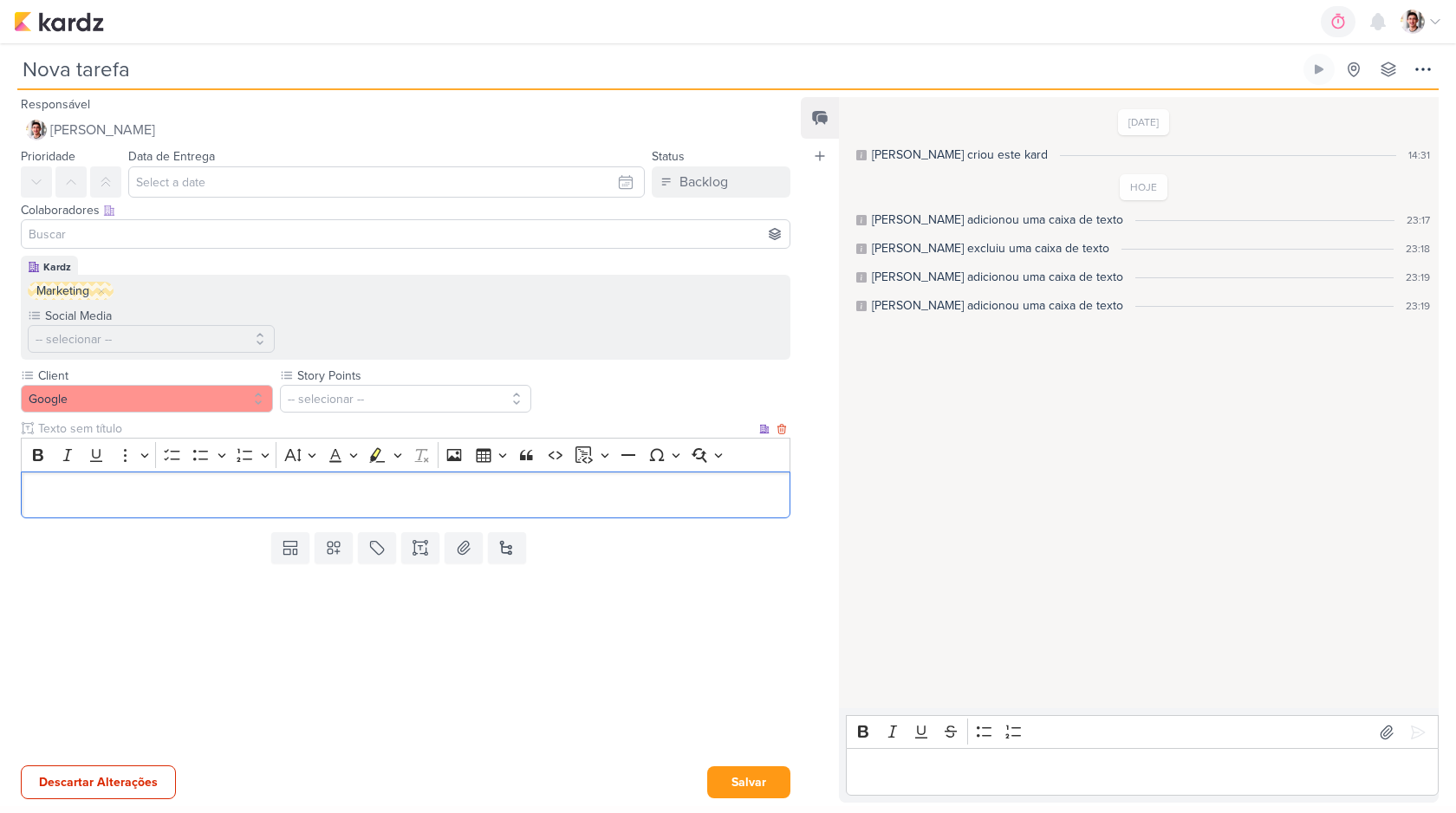
click at [327, 425] on input "text" at bounding box center [395, 428] width 721 height 18
type input "Video para aprovacaos"
click at [372, 491] on p "Editor editing area: main" at bounding box center [405, 495] width 752 height 21
click at [723, 778] on button "Salvar" at bounding box center [749, 783] width 83 height 32
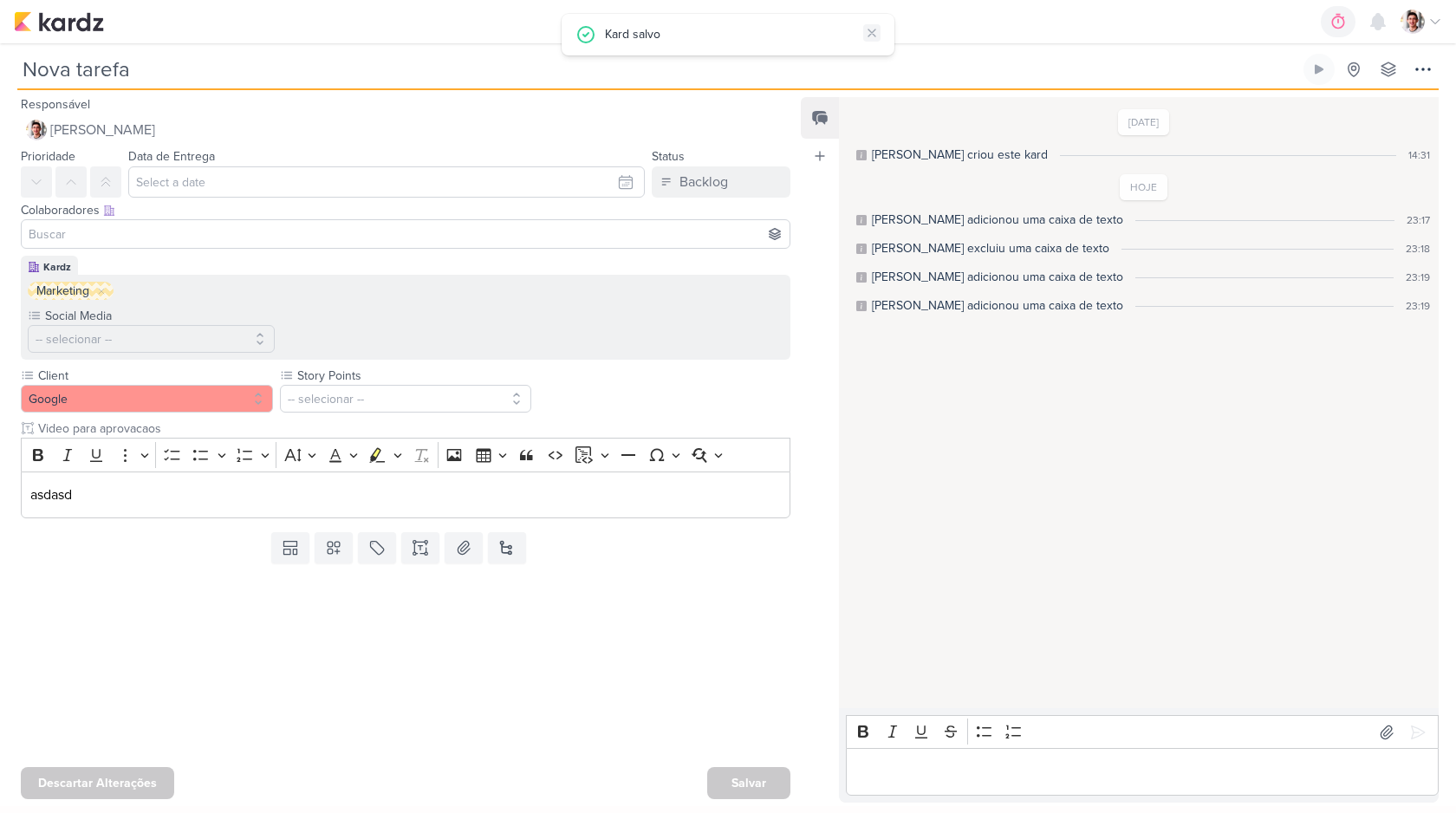
click at [877, 31] on icon at bounding box center [872, 33] width 14 height 14
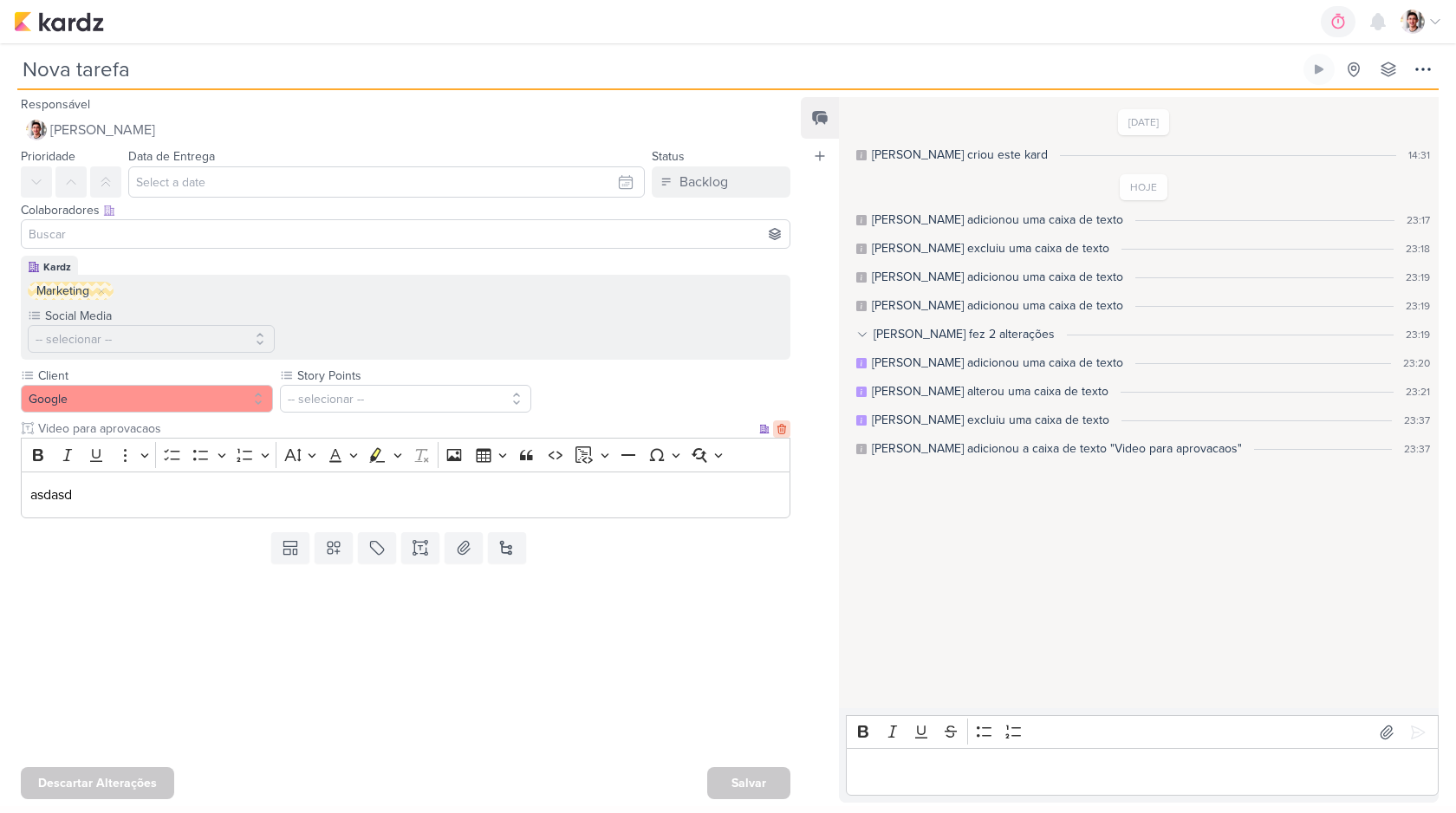
click at [778, 426] on icon at bounding box center [782, 429] width 8 height 9
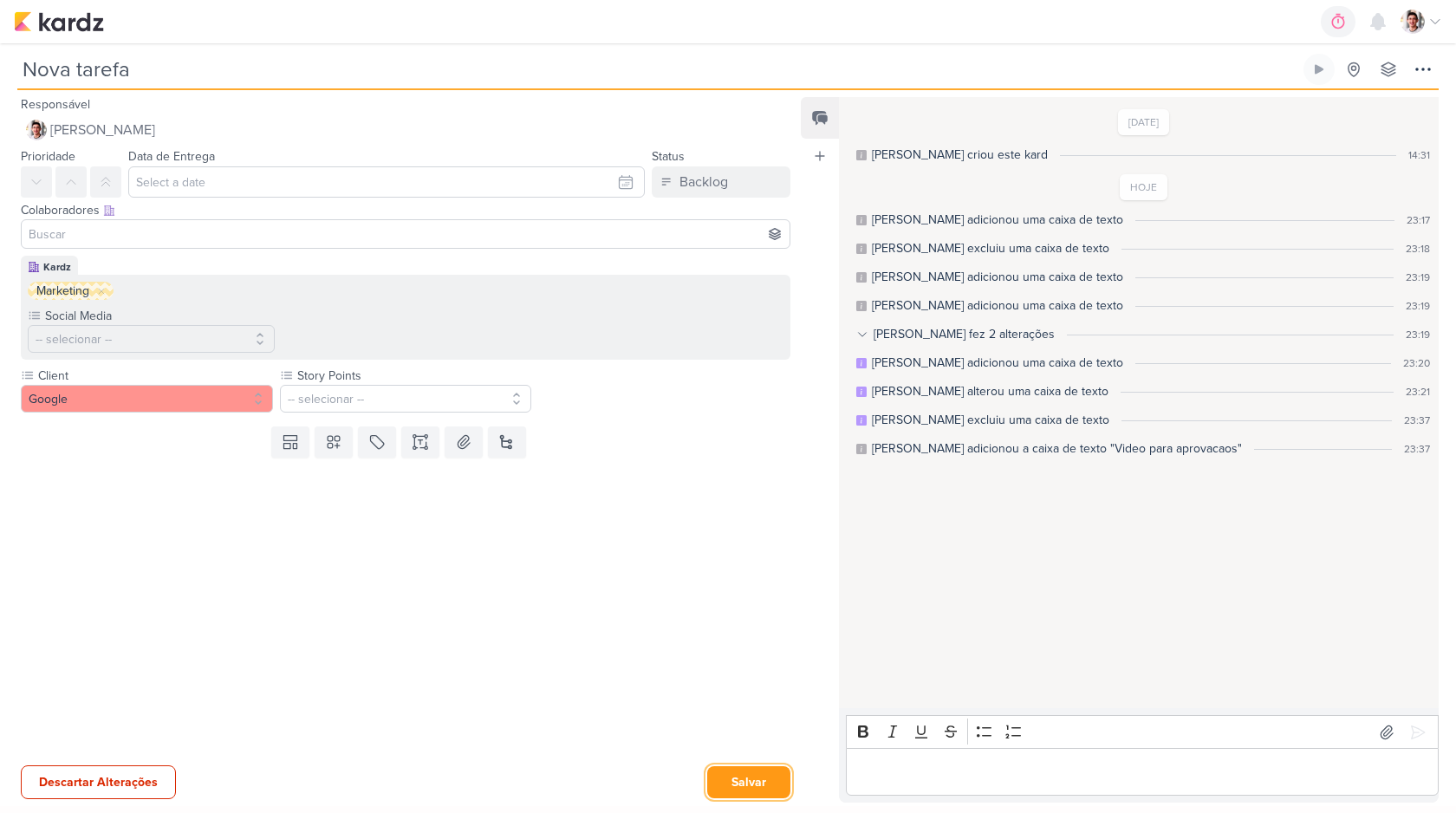
click at [723, 785] on button "Salvar" at bounding box center [749, 783] width 83 height 32
